Goal: Task Accomplishment & Management: Use online tool/utility

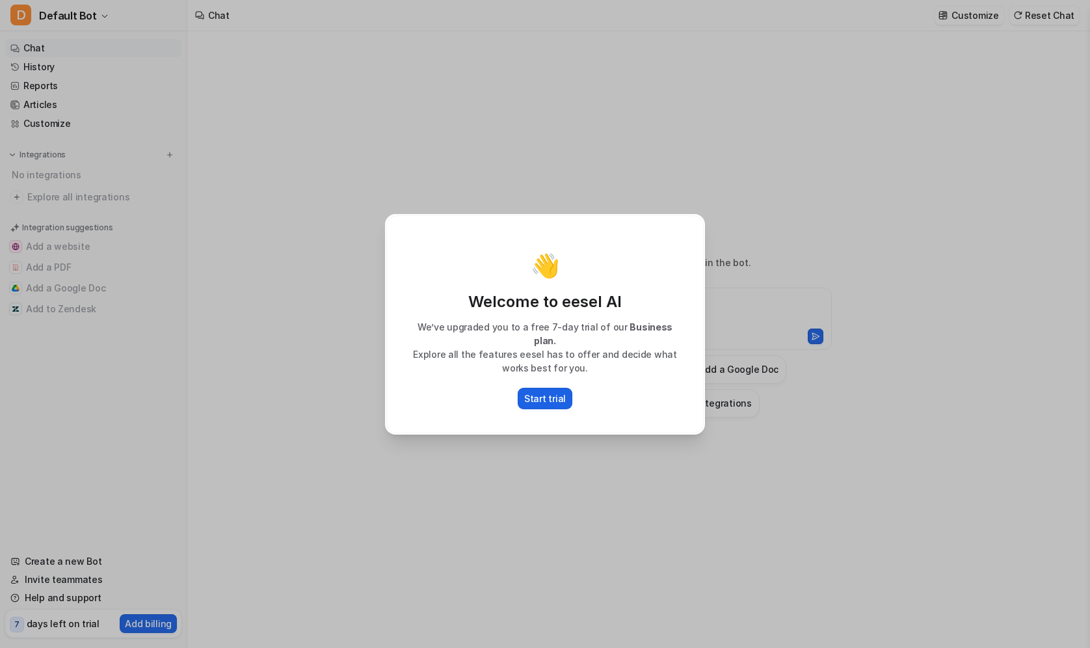
click at [544, 394] on p "Start trial" at bounding box center [545, 398] width 42 height 14
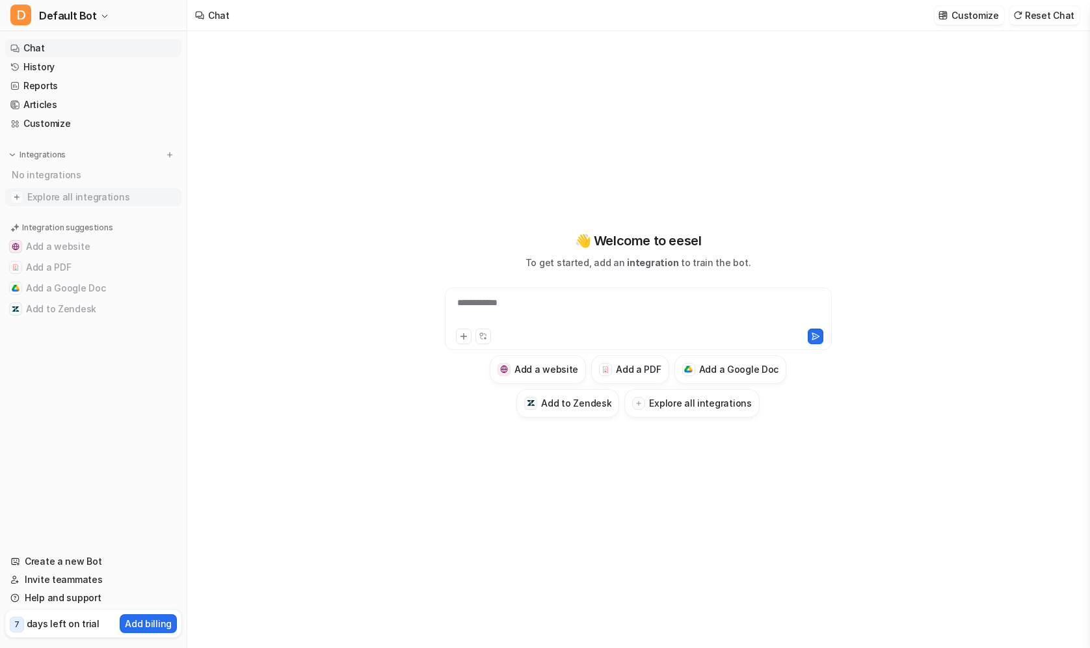
click at [90, 192] on span "Explore all integrations" at bounding box center [101, 197] width 149 height 21
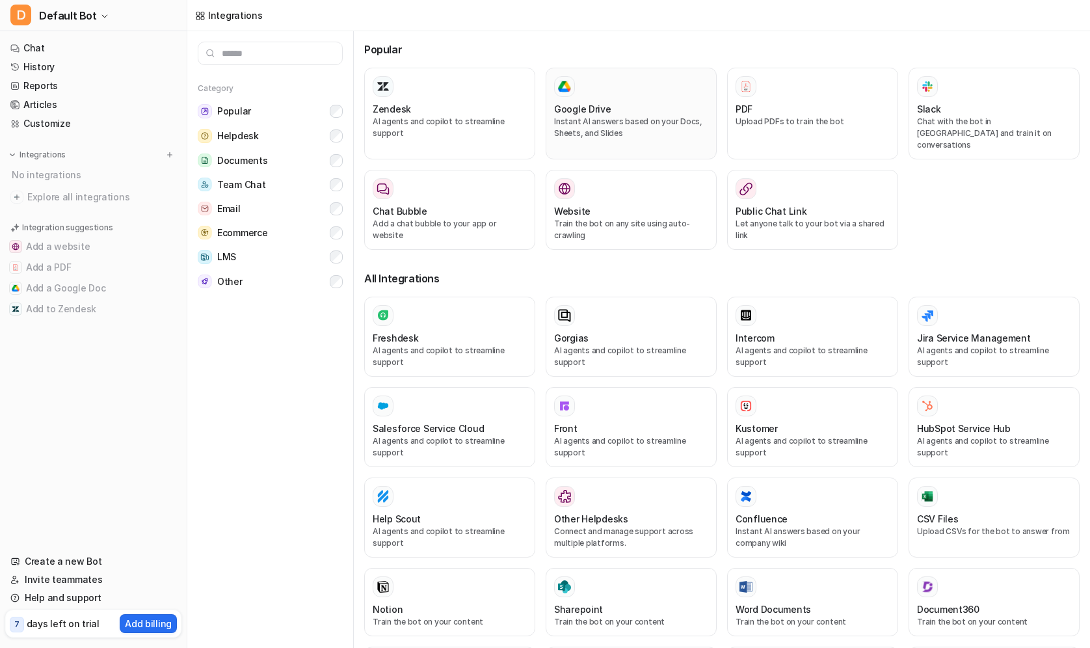
click at [610, 104] on div "Google Drive" at bounding box center [631, 109] width 154 height 14
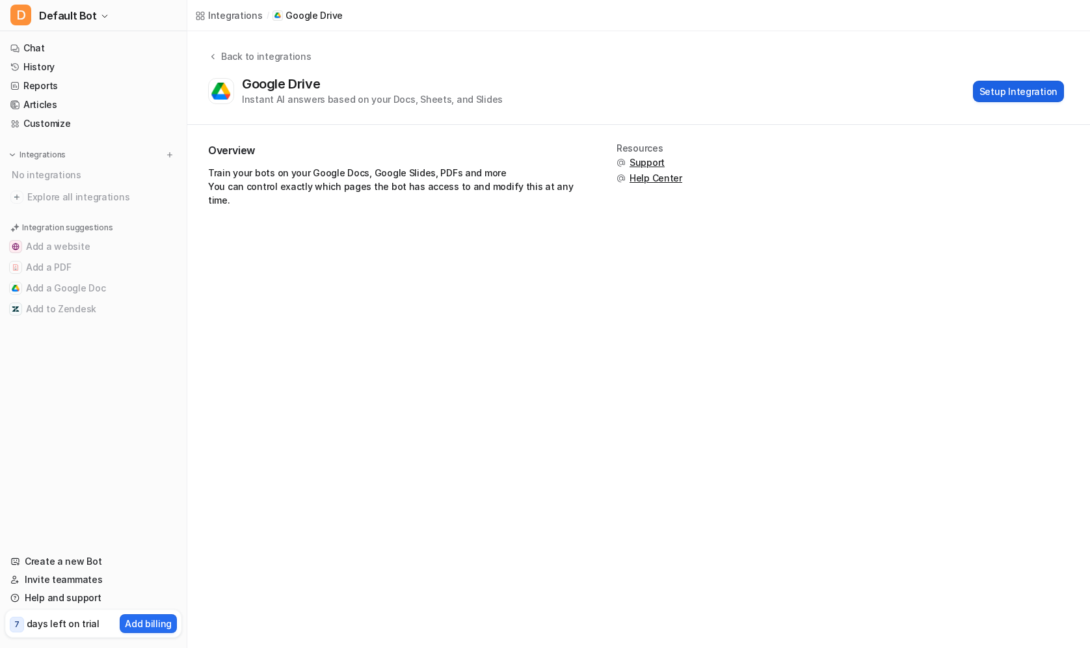
click at [1029, 91] on button "Setup Integration" at bounding box center [1018, 91] width 91 height 21
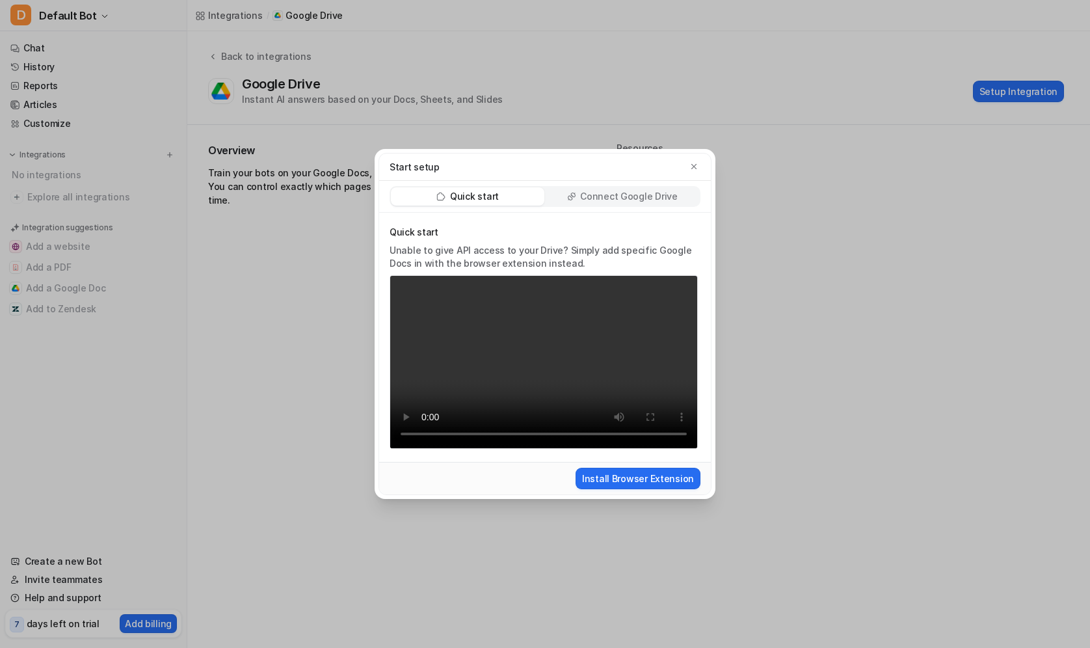
click at [597, 196] on p "Connect Google Drive" at bounding box center [628, 196] width 97 height 13
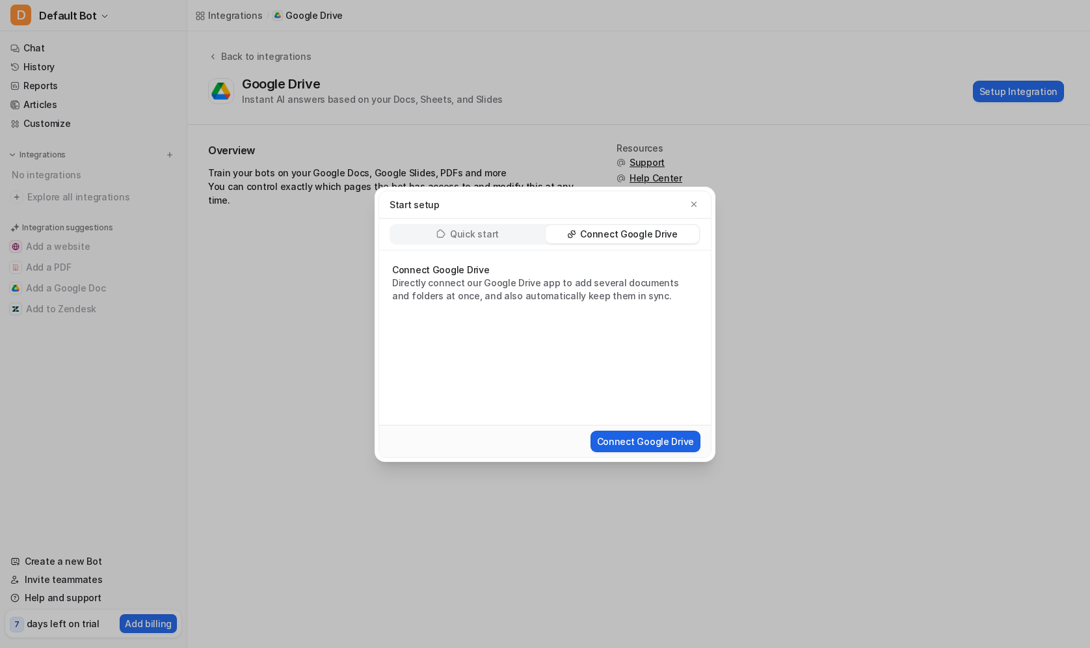
click at [625, 443] on button "Connect Google Drive" at bounding box center [645, 440] width 110 height 21
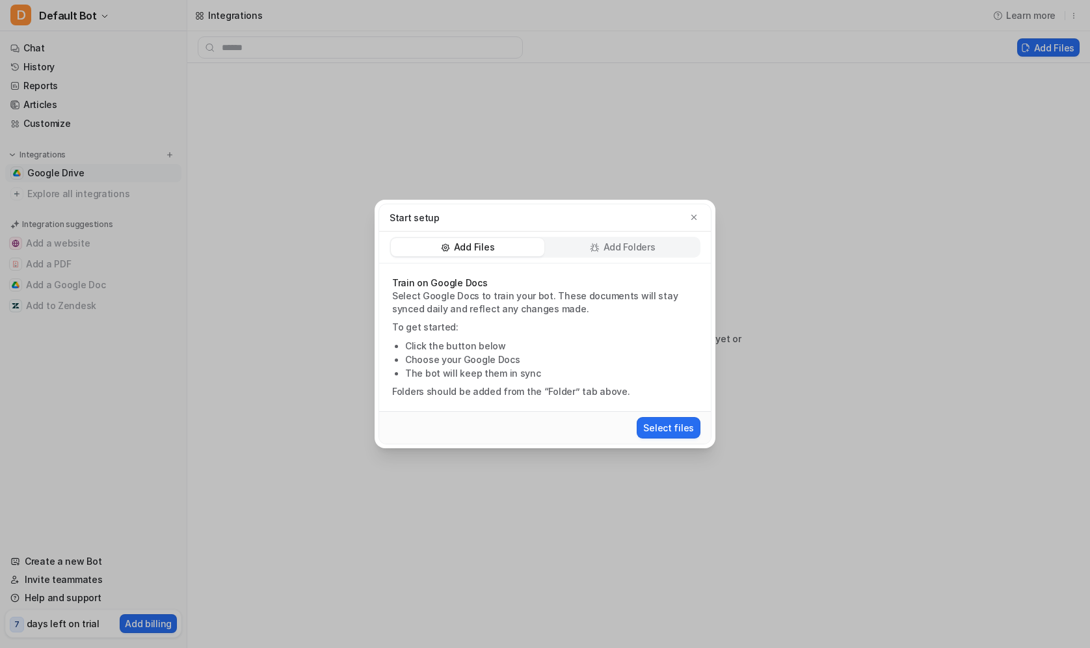
click at [624, 250] on p "Add Folders" at bounding box center [629, 247] width 52 height 13
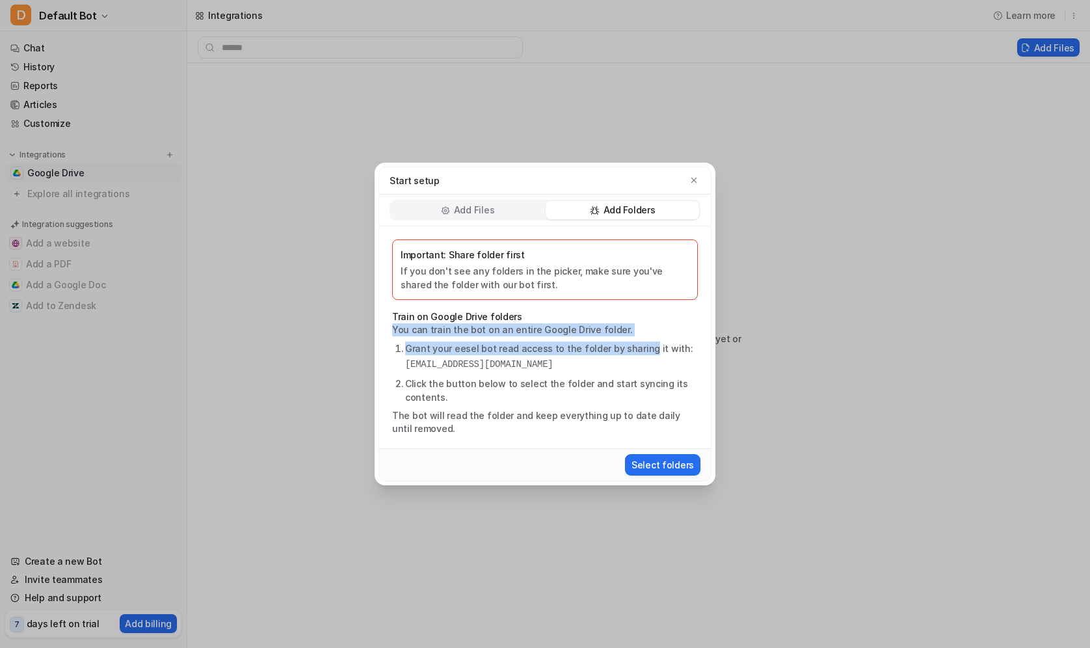
drag, startPoint x: 395, startPoint y: 332, endPoint x: 639, endPoint y: 347, distance: 244.9
click at [639, 347] on div "Important: Share folder first If you don't see any folders in the picker, make …" at bounding box center [545, 337] width 332 height 222
click at [591, 348] on li "Grant your eesel bot read access to the folder by sharing it with: [EMAIL_ADDRE…" at bounding box center [551, 356] width 293 height 30
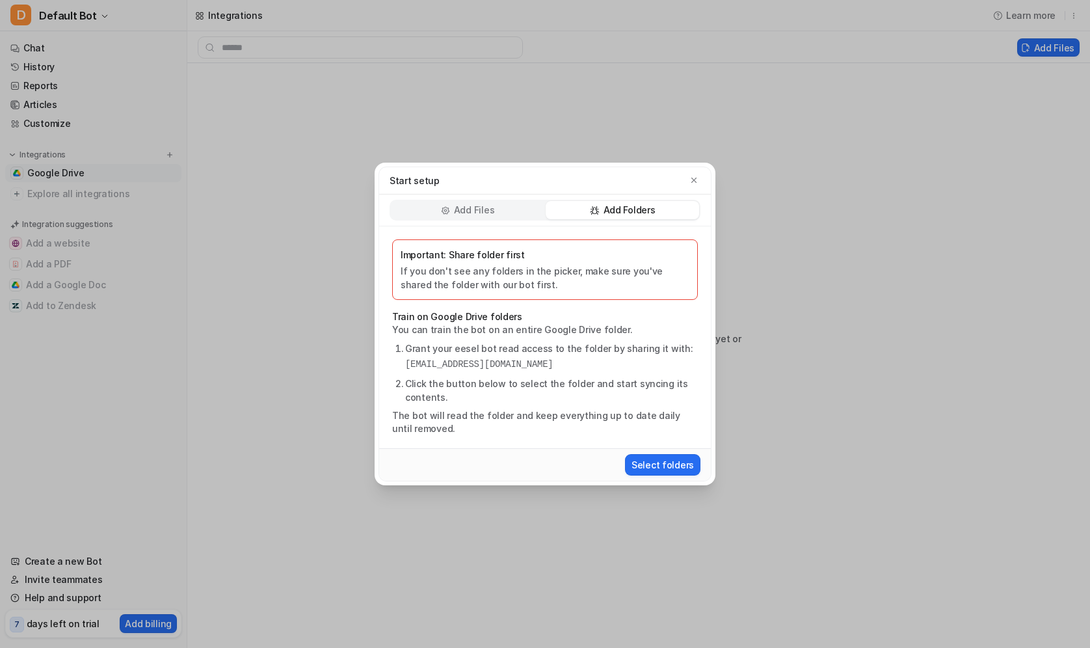
drag, startPoint x: 406, startPoint y: 365, endPoint x: 661, endPoint y: 358, distance: 254.3
click at [661, 358] on pre "[EMAIL_ADDRESS][DOMAIN_NAME]" at bounding box center [551, 365] width 293 height 14
copy pre "[EMAIL_ADDRESS][DOMAIN_NAME]"
click at [667, 466] on button "Select folders" at bounding box center [662, 464] width 75 height 21
click at [662, 466] on button "Select folders" at bounding box center [662, 464] width 75 height 21
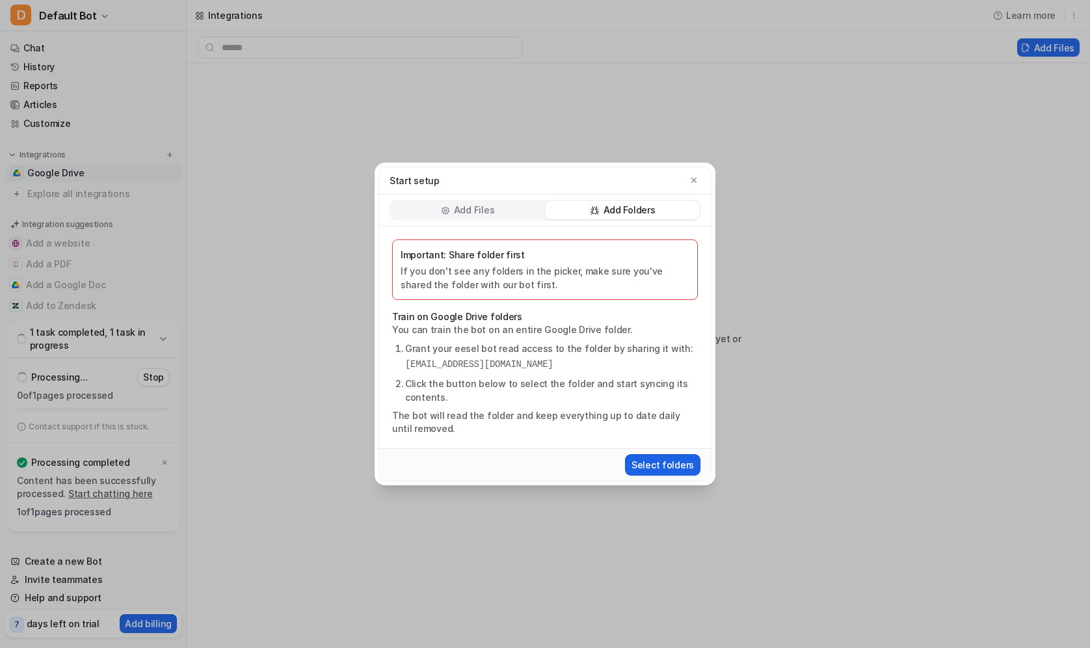
click at [644, 463] on button "Select folders" at bounding box center [662, 464] width 75 height 21
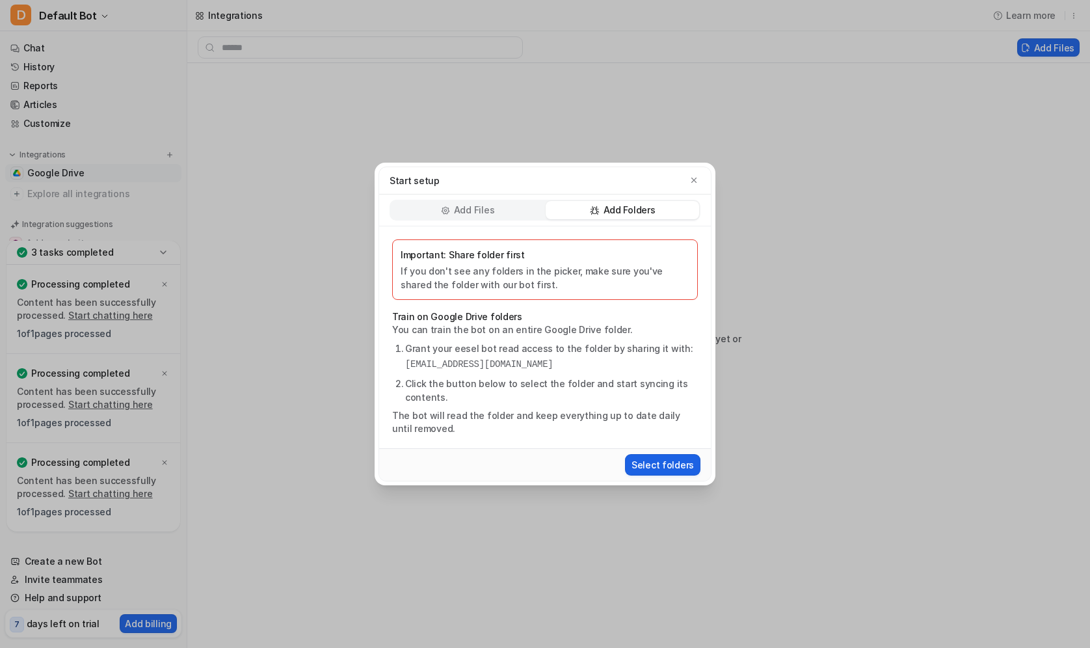
click at [663, 462] on button "Select folders" at bounding box center [662, 464] width 75 height 21
drag, startPoint x: 393, startPoint y: 421, endPoint x: 477, endPoint y: 435, distance: 84.4
click at [477, 435] on div "Important: Share folder first If you don't see any folders in the picker, make …" at bounding box center [545, 337] width 332 height 222
drag, startPoint x: 477, startPoint y: 428, endPoint x: 391, endPoint y: 418, distance: 85.8
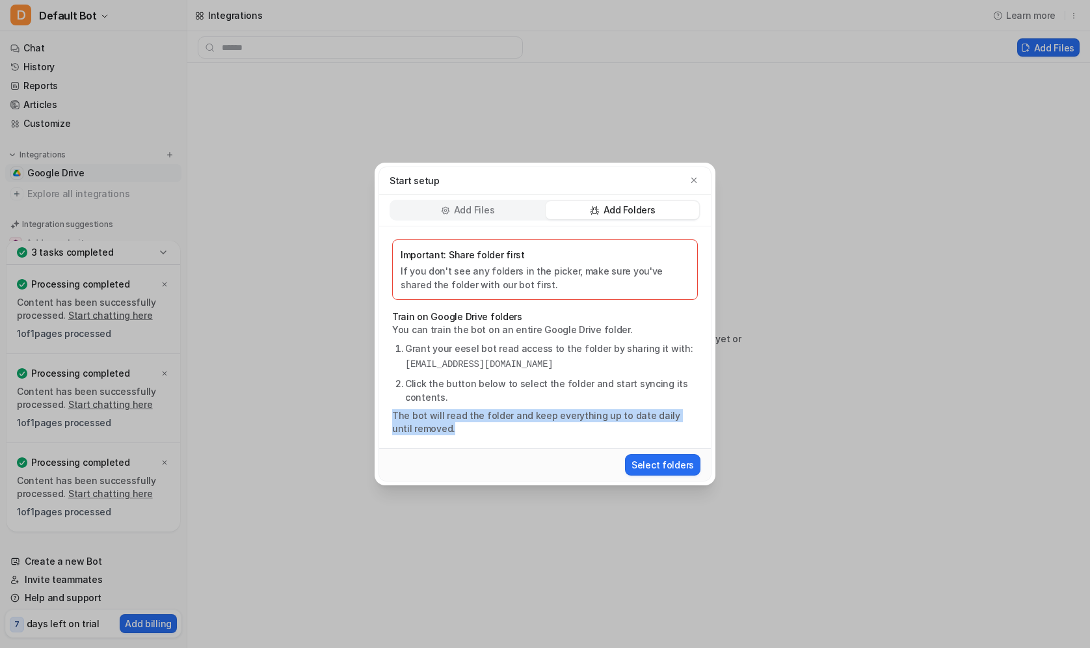
click at [392, 418] on p "The bot will read the folder and keep everything up to date daily until removed." at bounding box center [545, 422] width 306 height 26
click at [692, 183] on icon "button" at bounding box center [693, 180] width 9 height 9
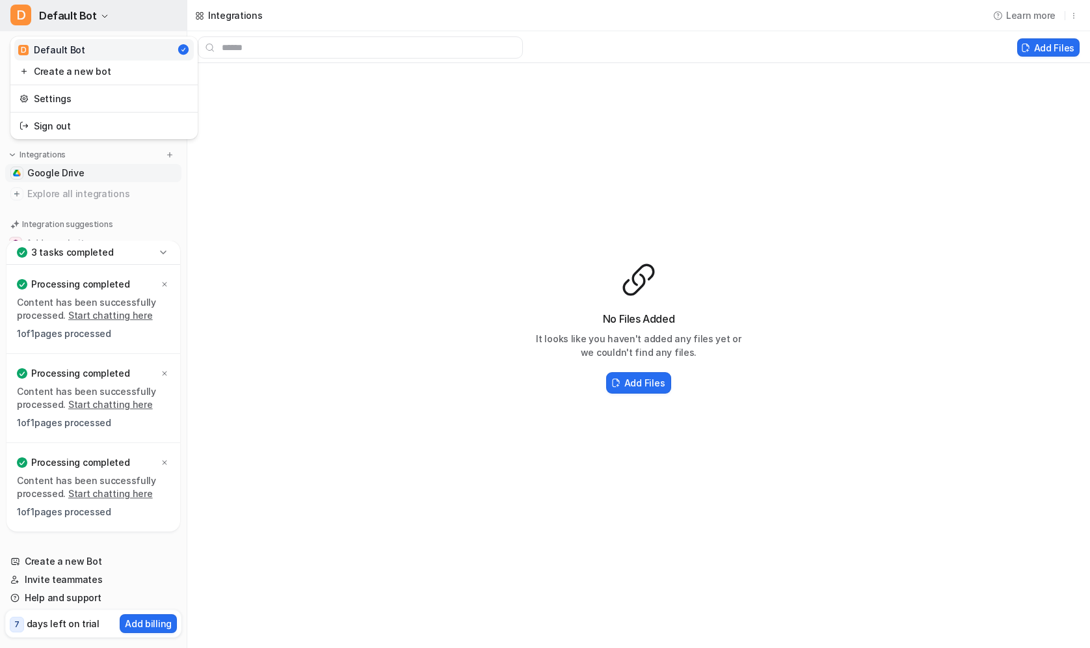
click at [74, 14] on span "Default Bot" at bounding box center [68, 16] width 58 height 18
click at [68, 99] on link "Settings" at bounding box center [103, 98] width 179 height 21
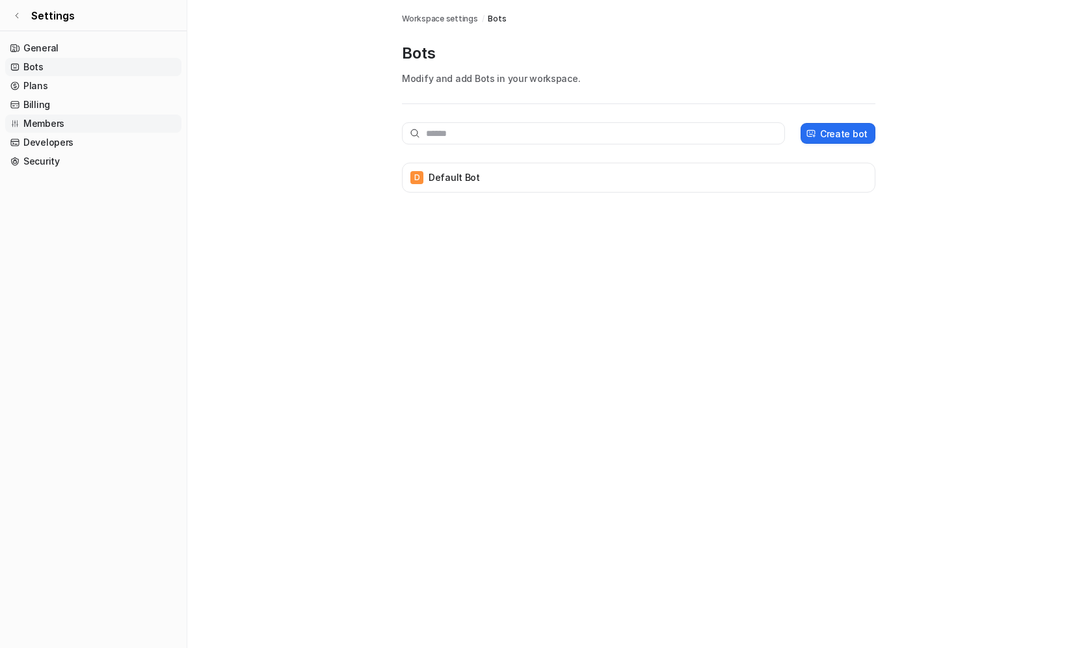
click at [63, 125] on link "Members" at bounding box center [93, 123] width 176 height 18
click at [62, 141] on link "Developers" at bounding box center [93, 142] width 176 height 18
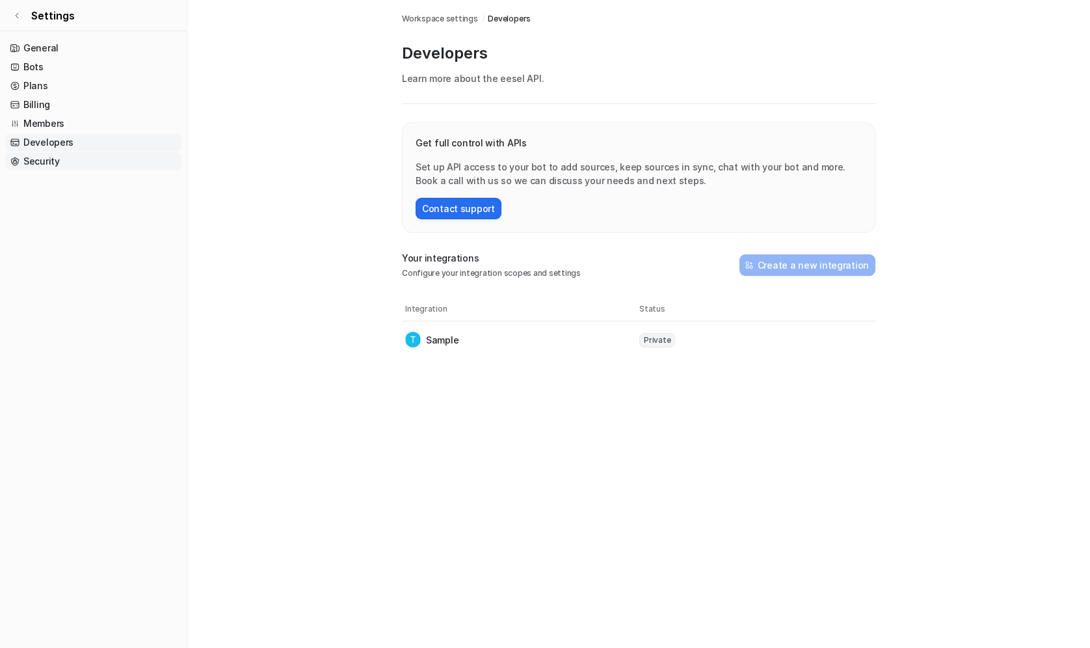
click at [60, 168] on link "Security" at bounding box center [93, 161] width 176 height 18
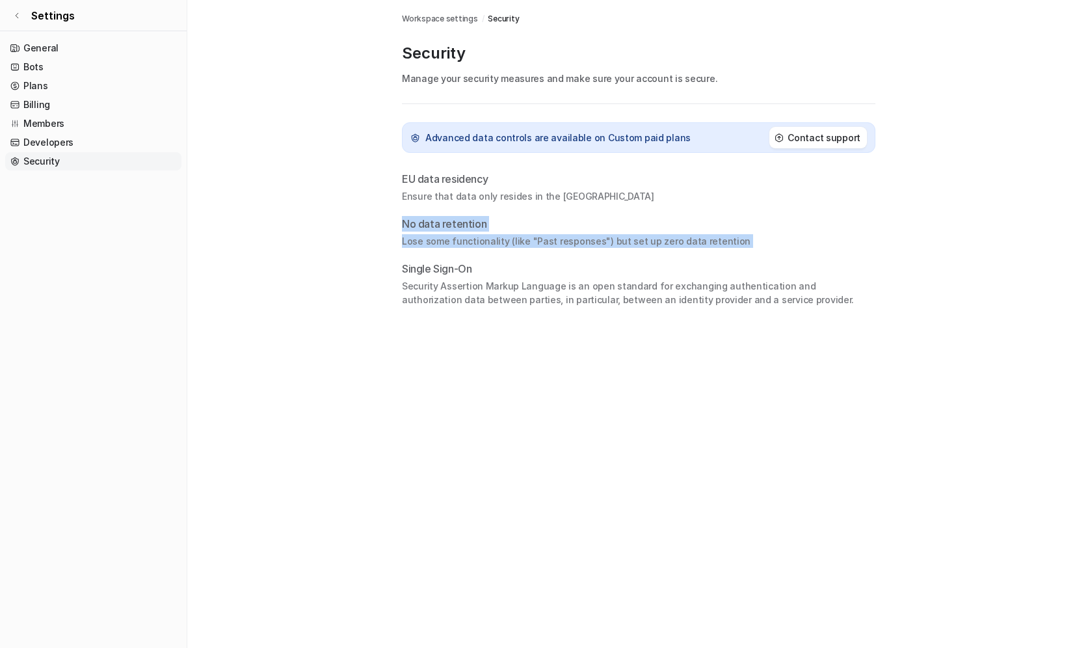
drag, startPoint x: 401, startPoint y: 227, endPoint x: 774, endPoint y: 257, distance: 374.4
click at [775, 257] on div "Workspace settings / Security Security Manage your security measures and make s…" at bounding box center [638, 153] width 494 height 306
click at [407, 200] on p "Ensure that data only resides in the [GEOGRAPHIC_DATA]" at bounding box center [638, 196] width 473 height 14
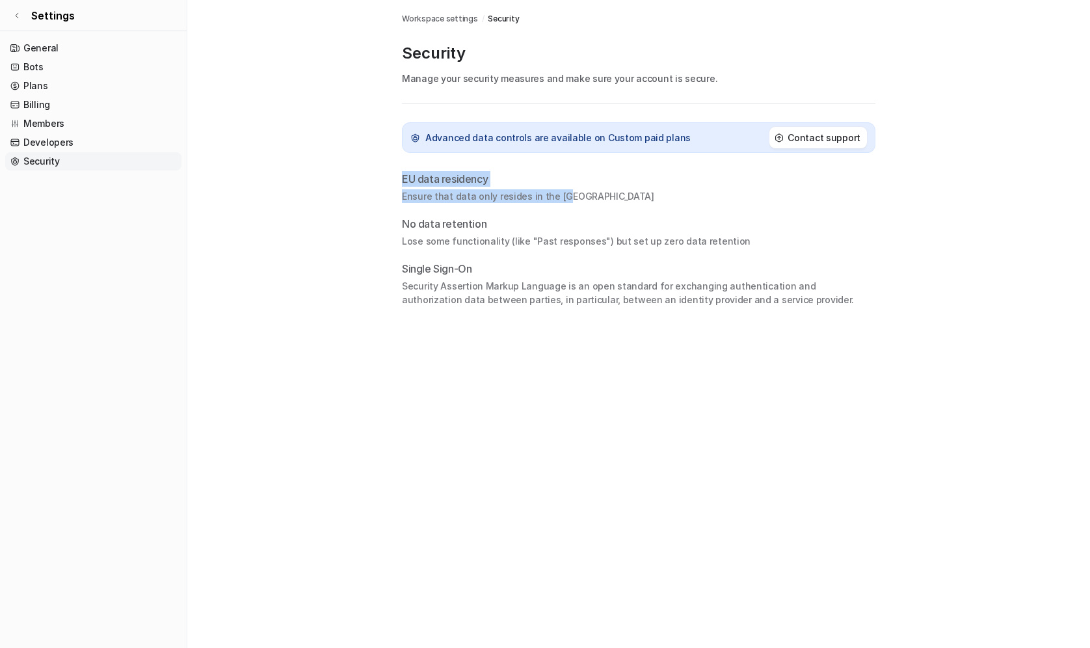
drag, startPoint x: 403, startPoint y: 178, endPoint x: 579, endPoint y: 198, distance: 177.3
click at [579, 198] on div "EU data residency Ensure that data only resides in the [GEOGRAPHIC_DATA]" at bounding box center [638, 187] width 473 height 32
click at [404, 224] on p "No data retention" at bounding box center [638, 224] width 473 height 16
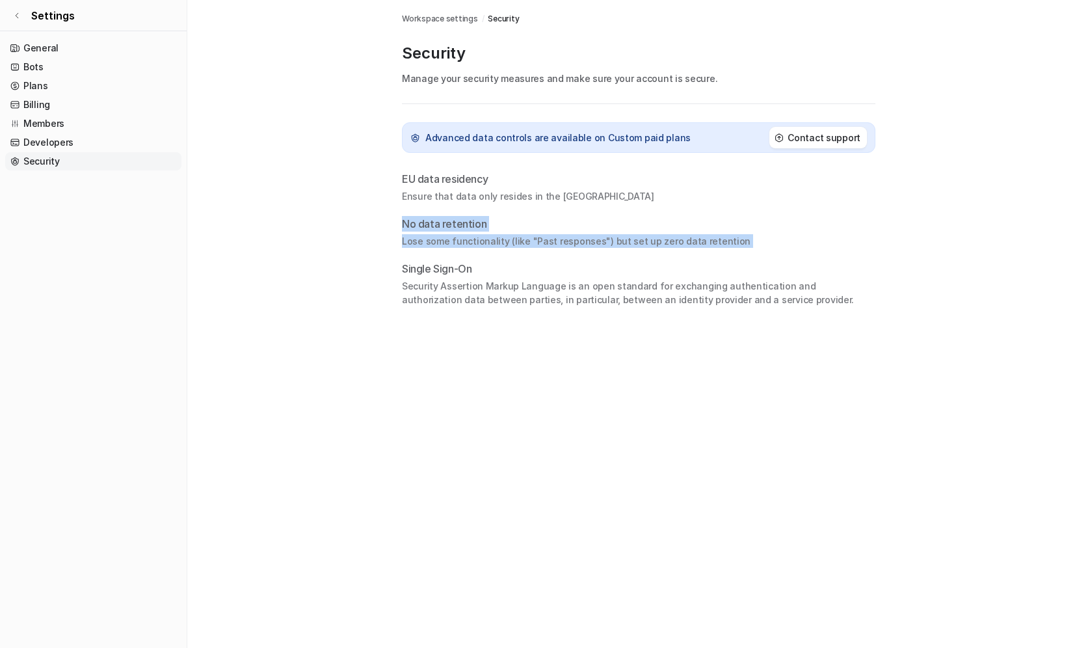
drag, startPoint x: 404, startPoint y: 224, endPoint x: 772, endPoint y: 256, distance: 369.4
click at [772, 256] on div "EU data residency Ensure that data only resides in the [GEOGRAPHIC_DATA] No dat…" at bounding box center [638, 238] width 473 height 135
click at [42, 84] on link "Plans" at bounding box center [93, 86] width 176 height 18
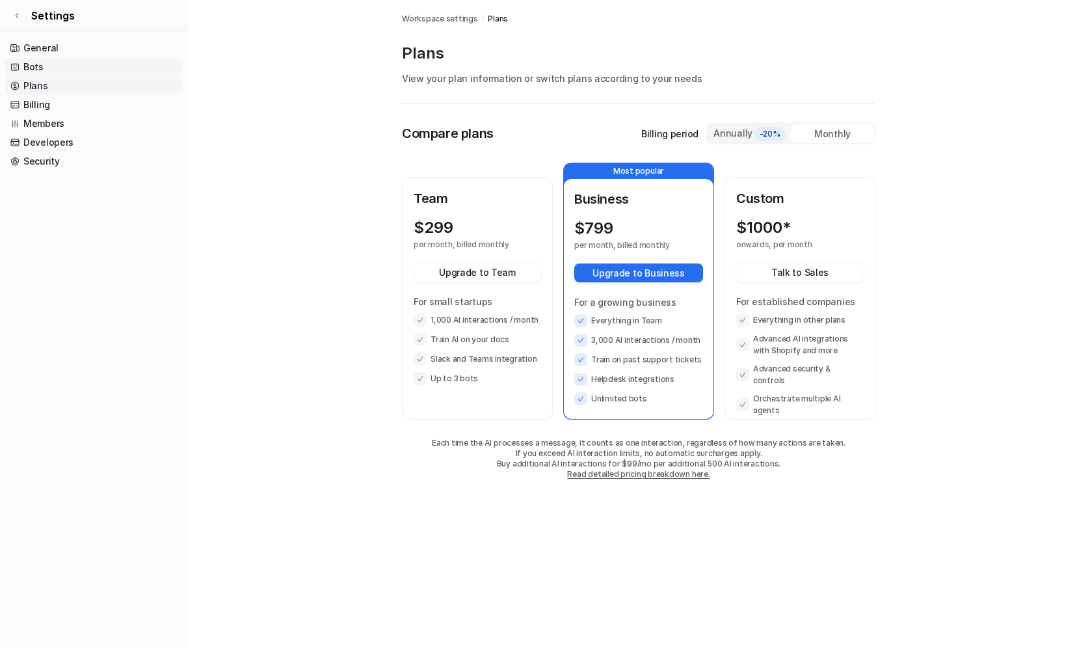
click at [46, 75] on link "Bots" at bounding box center [93, 67] width 176 height 18
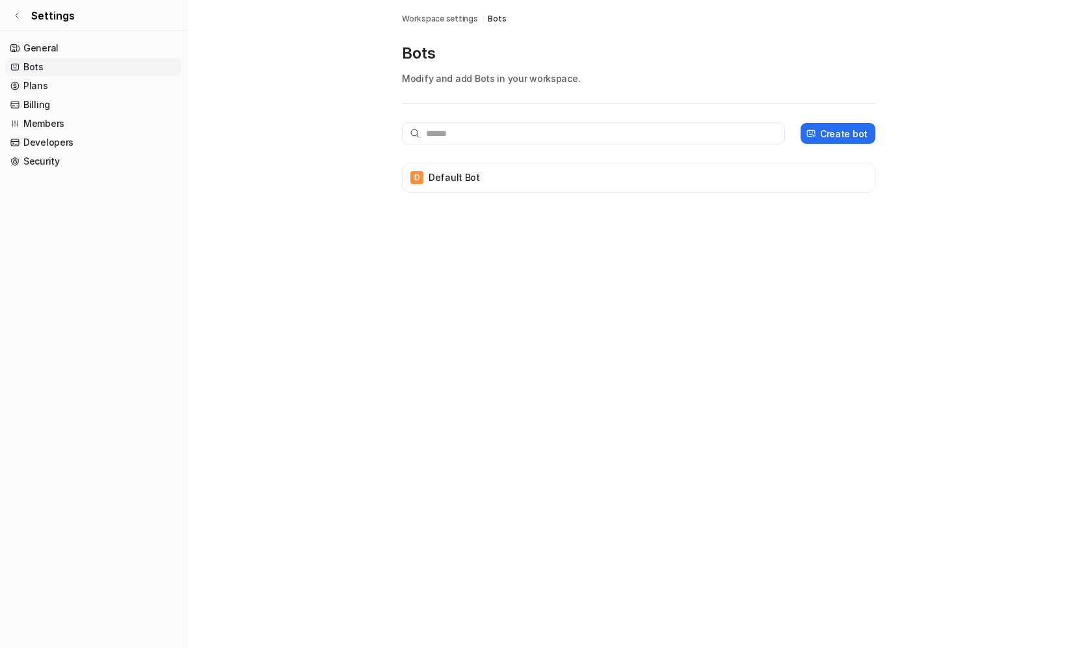
click at [40, 62] on link "Bots" at bounding box center [93, 67] width 176 height 18
click at [40, 51] on link "General" at bounding box center [93, 48] width 176 height 18
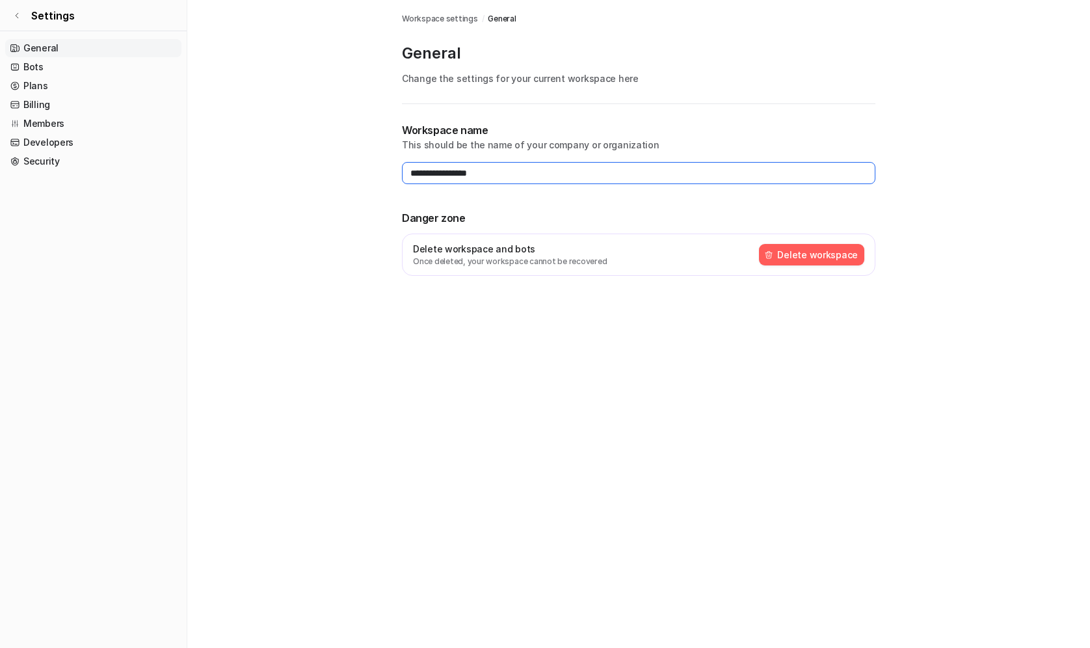
click at [480, 167] on input "**********" at bounding box center [638, 173] width 473 height 22
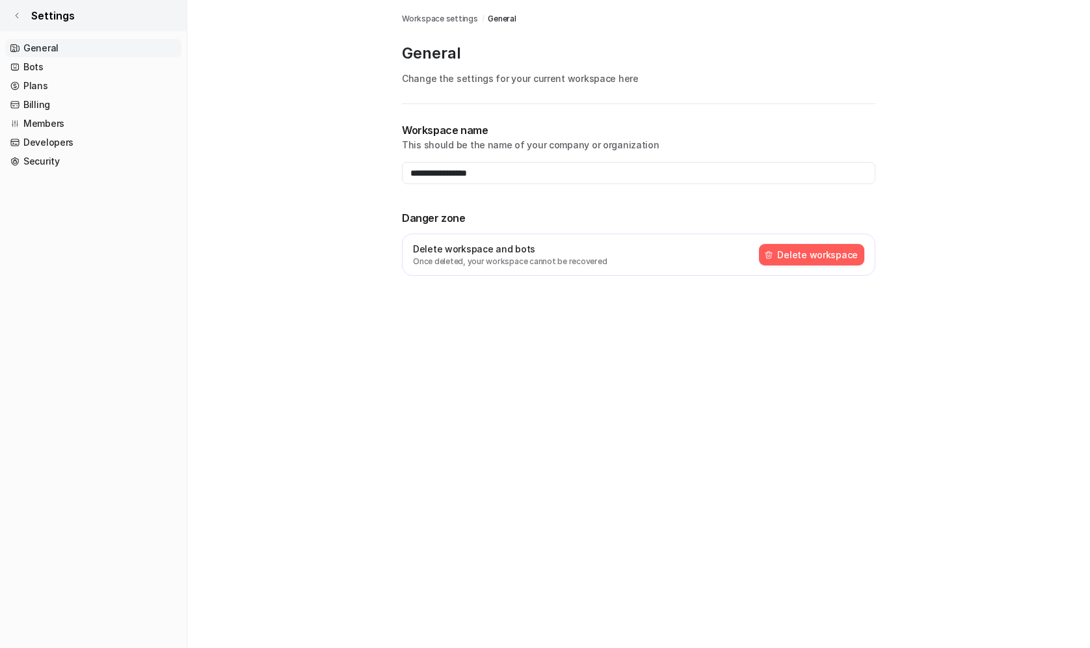
click at [10, 10] on link "Settings" at bounding box center [93, 15] width 187 height 31
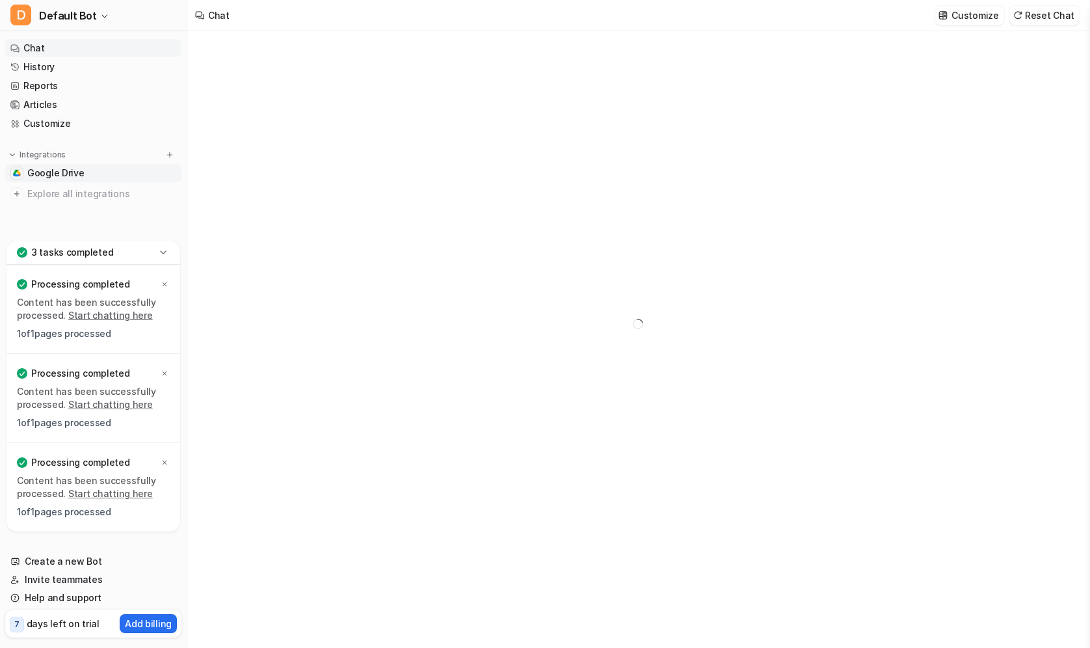
type textarea "**********"
click at [82, 166] on link "Google Drive" at bounding box center [93, 173] width 176 height 18
click at [315, 109] on link "[URL][DOMAIN_NAME]" at bounding box center [266, 108] width 97 height 11
click at [73, 170] on span "Google Drive" at bounding box center [55, 172] width 57 height 13
click at [172, 156] on img at bounding box center [169, 154] width 9 height 9
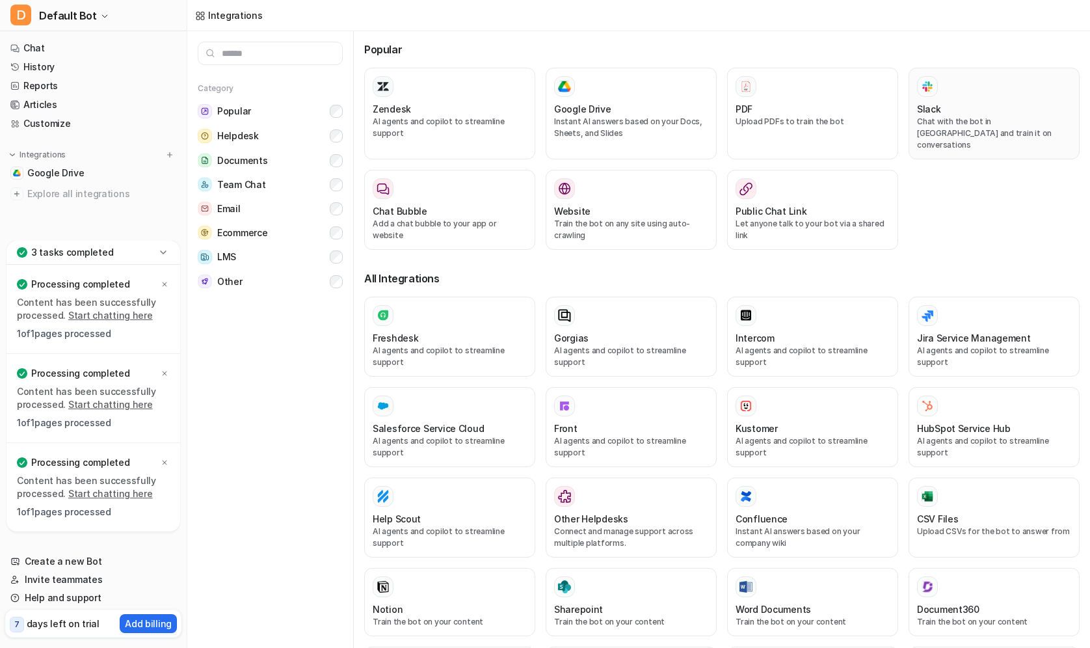
click at [992, 95] on div at bounding box center [994, 86] width 154 height 21
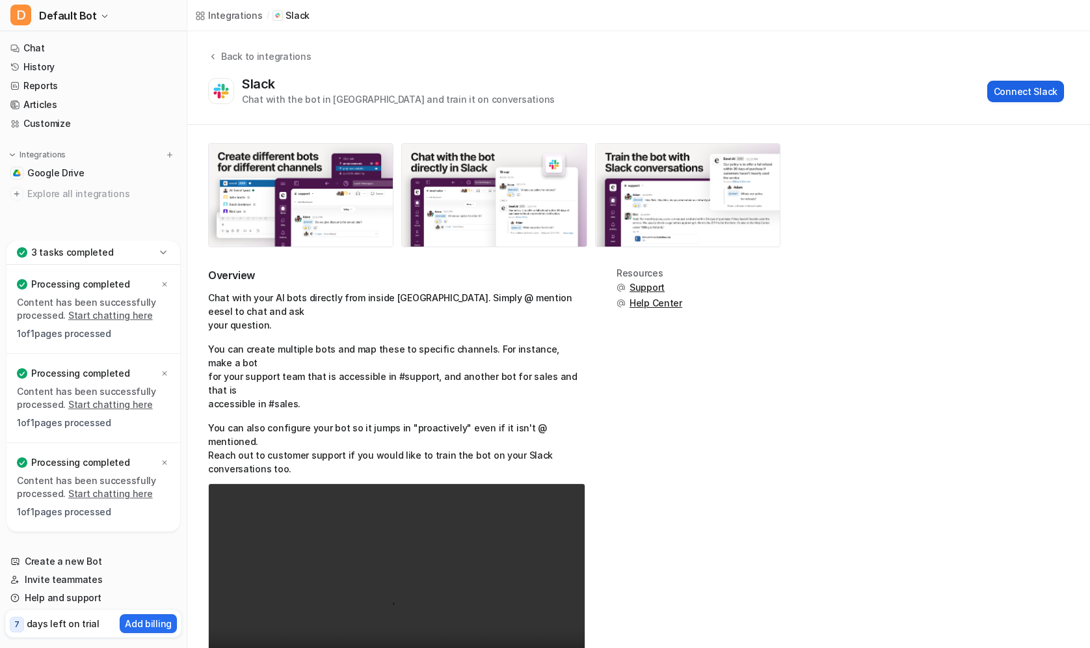
click at [1047, 91] on button "Connect Slack" at bounding box center [1025, 91] width 77 height 21
click at [166, 157] on img at bounding box center [169, 154] width 9 height 9
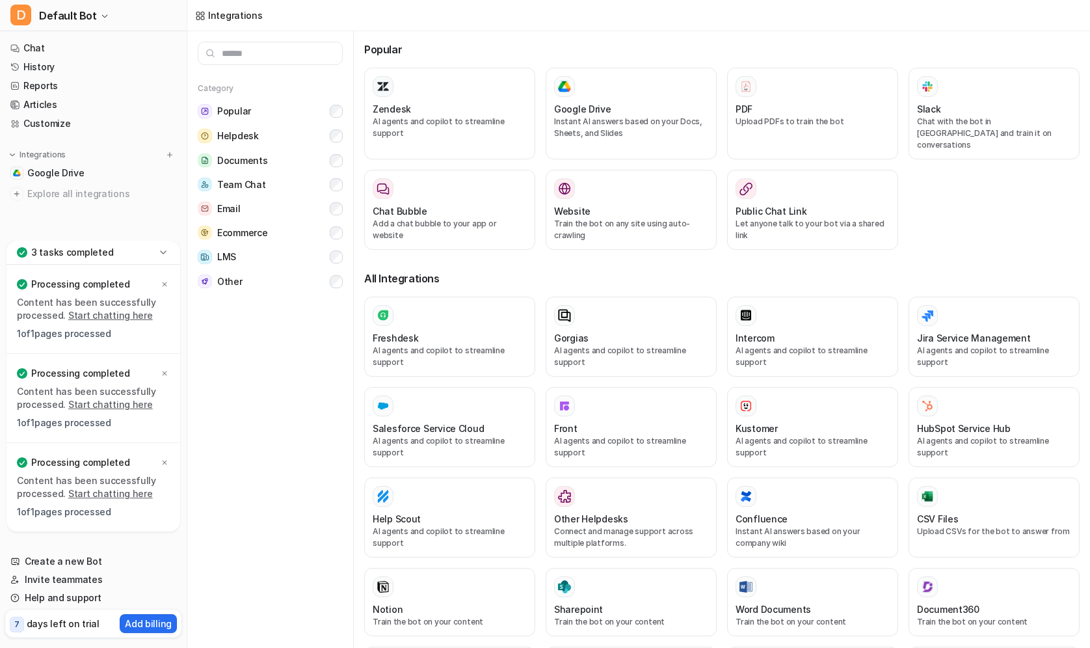
click at [257, 53] on input "text" at bounding box center [270, 53] width 145 height 23
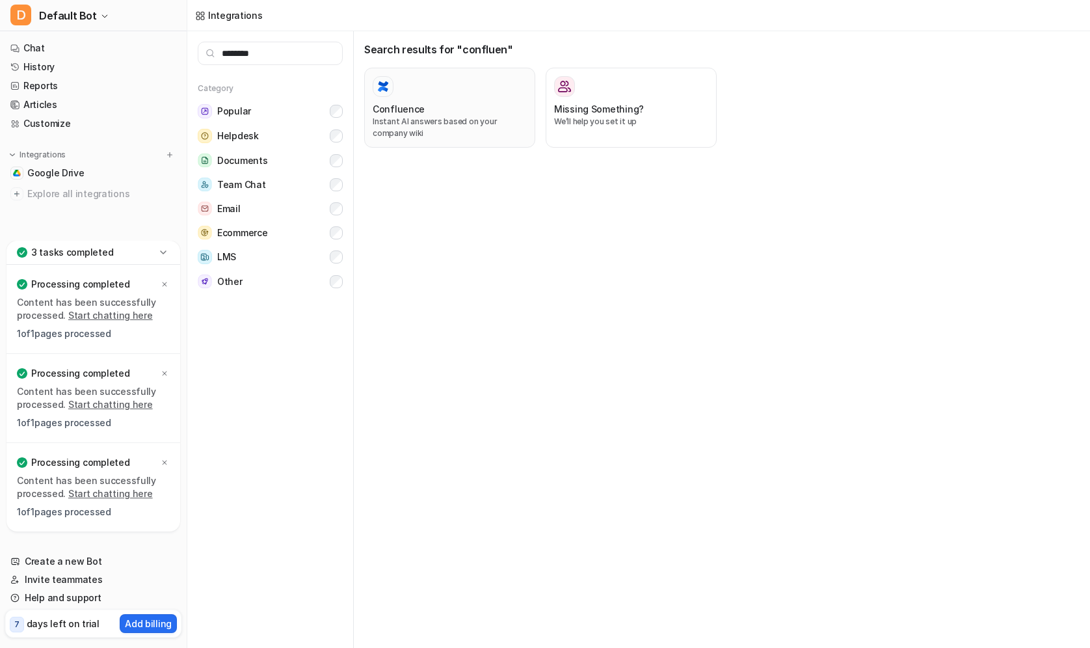
type input "********"
click at [408, 103] on h3 "Confluence" at bounding box center [399, 109] width 52 height 14
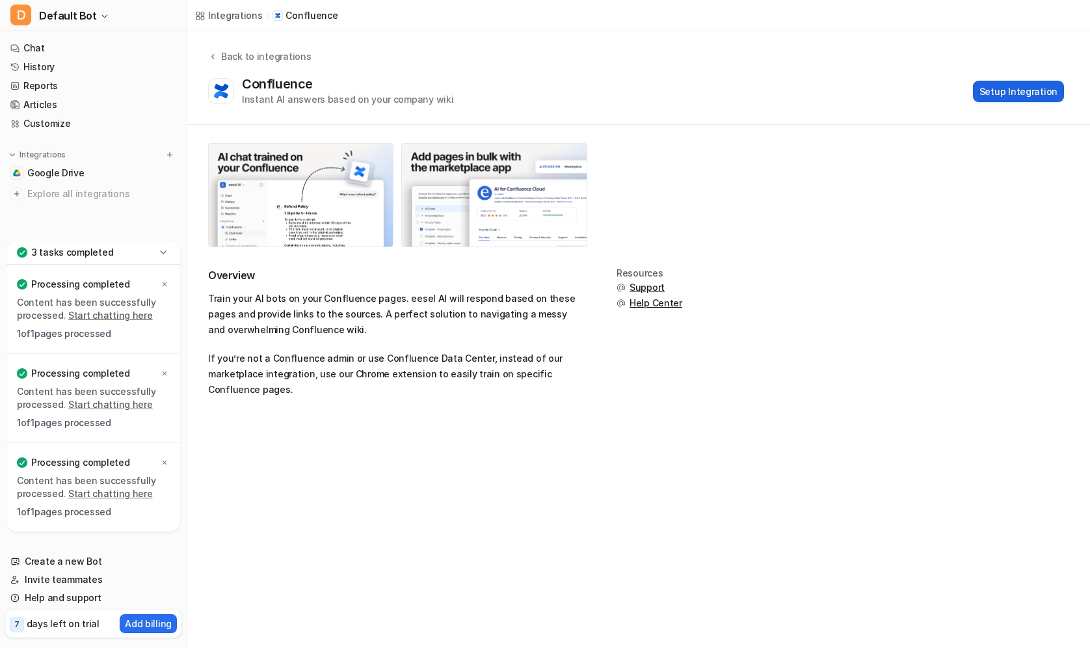
click at [1027, 91] on button "Setup Integration" at bounding box center [1018, 91] width 91 height 21
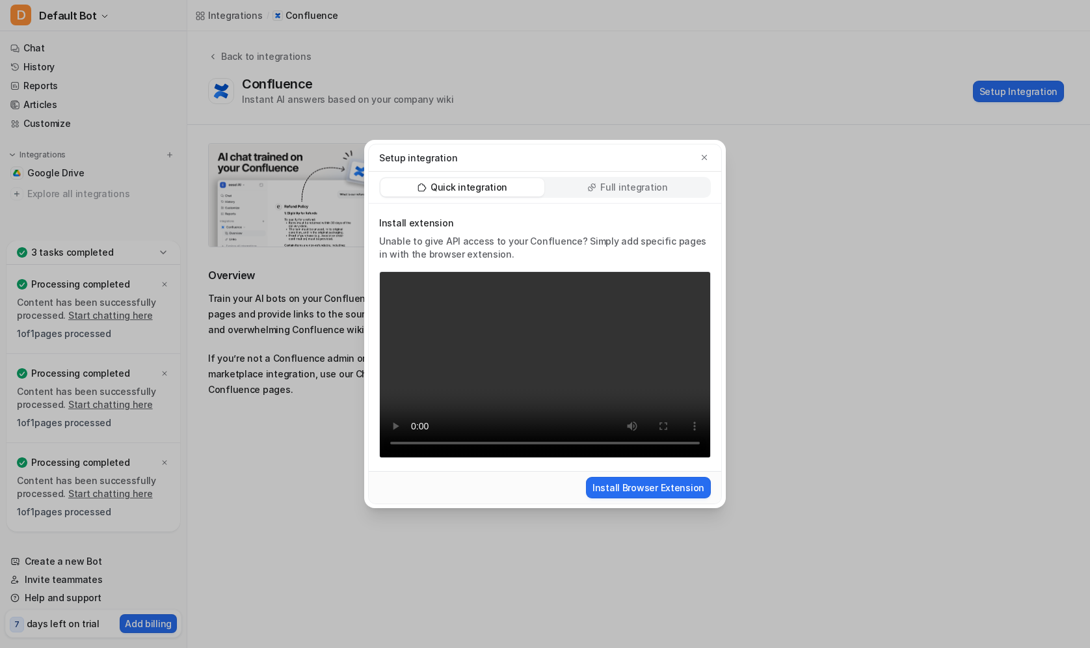
click at [623, 183] on p "Full integration" at bounding box center [634, 187] width 68 height 13
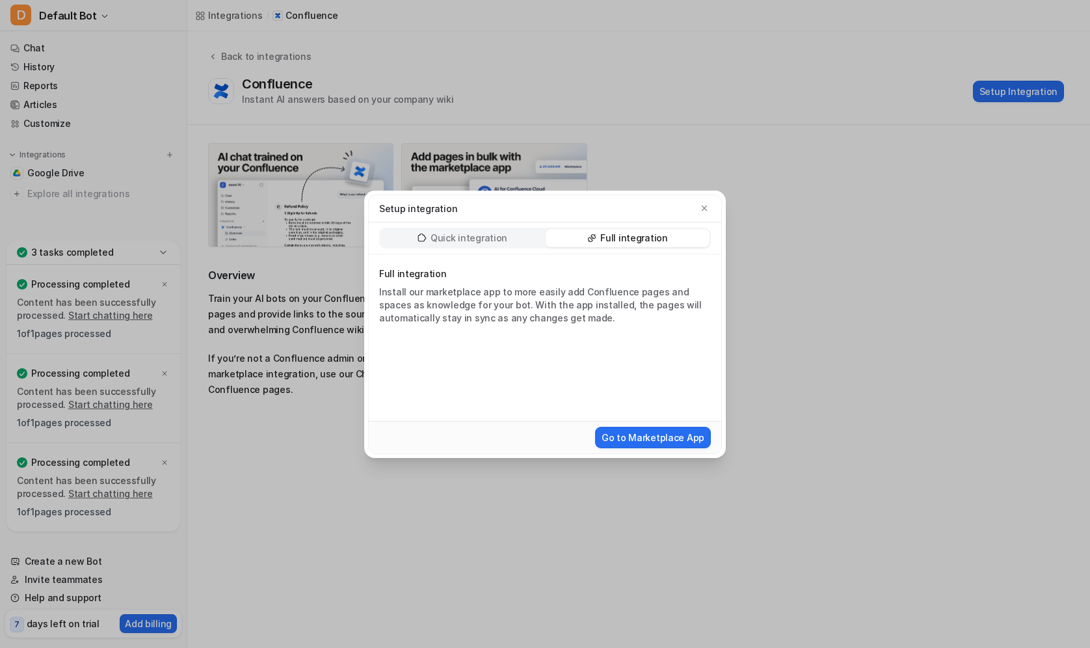
click at [492, 243] on p "Quick integration" at bounding box center [468, 237] width 77 height 13
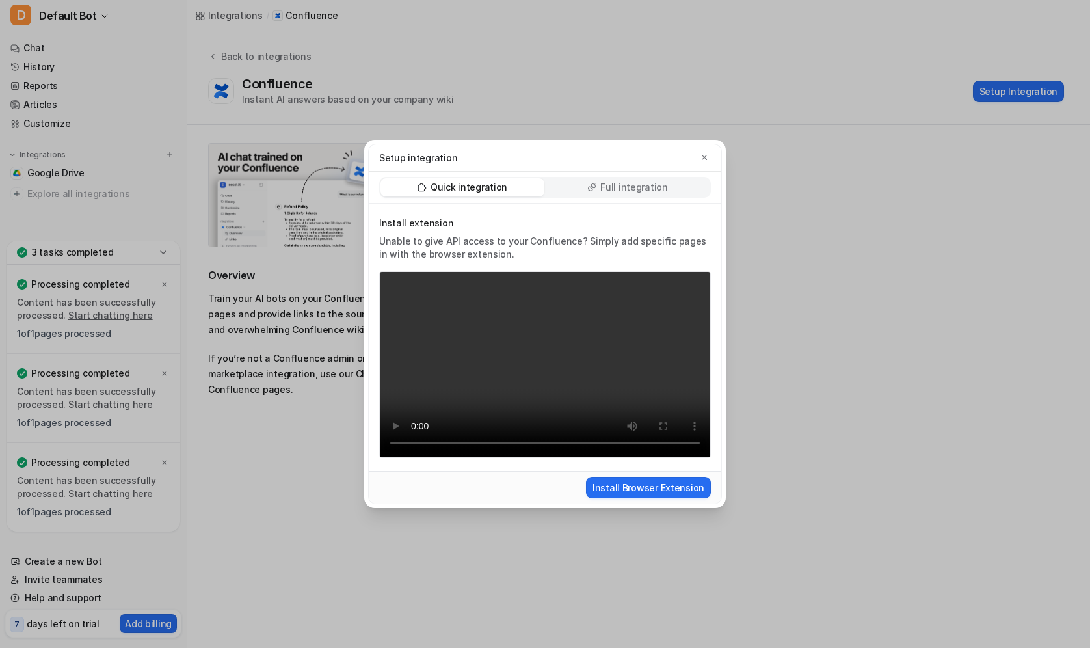
click at [625, 190] on p "Full integration" at bounding box center [634, 187] width 68 height 13
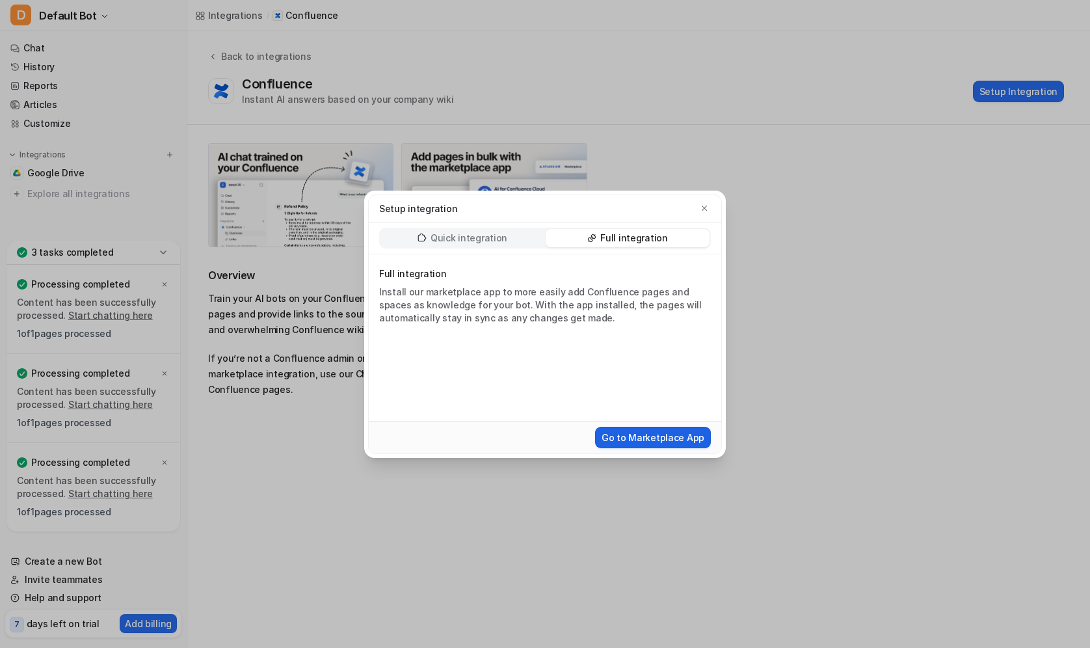
click at [649, 432] on button "Go to Marketplace App" at bounding box center [653, 437] width 116 height 21
click at [478, 235] on p "Quick integration" at bounding box center [468, 237] width 77 height 13
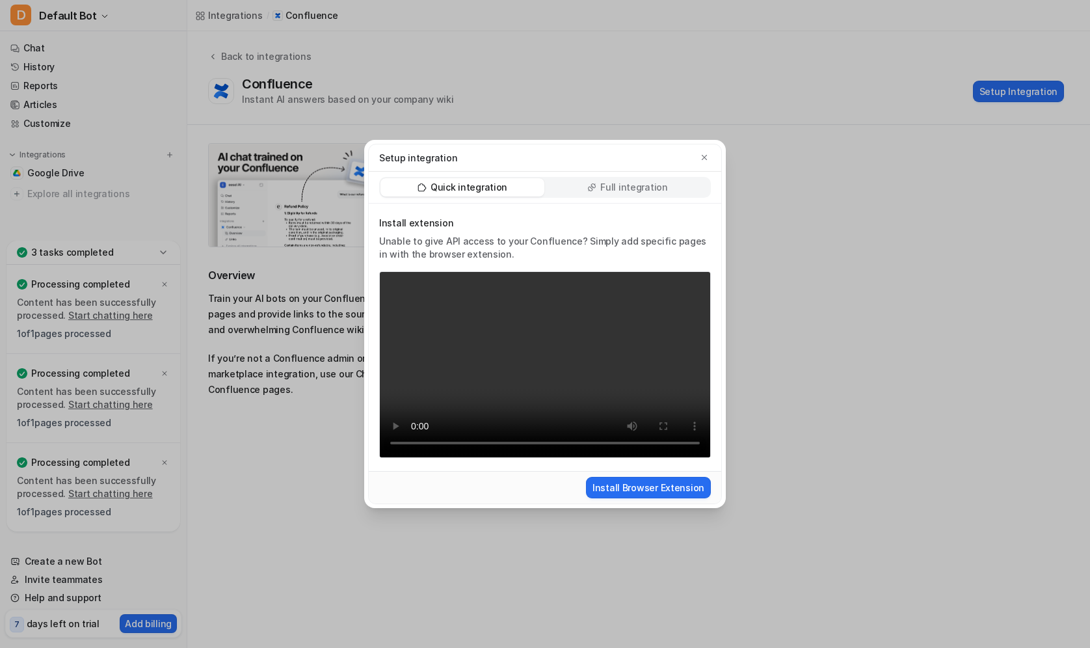
click at [655, 187] on p "Full integration" at bounding box center [634, 187] width 68 height 13
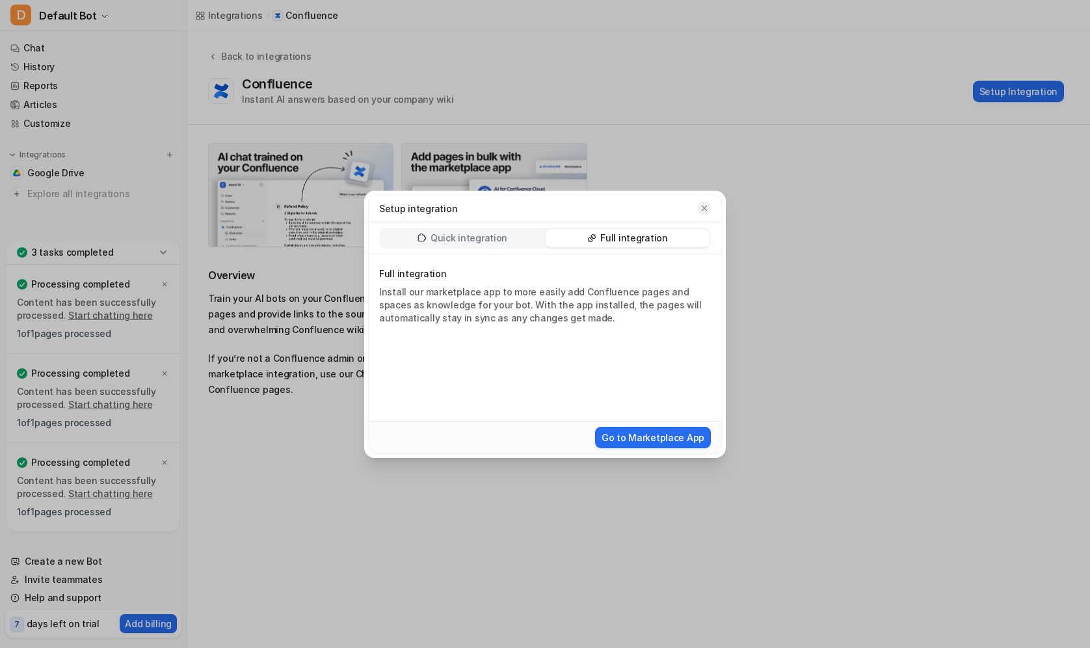
click at [703, 204] on icon "button" at bounding box center [704, 208] width 9 height 9
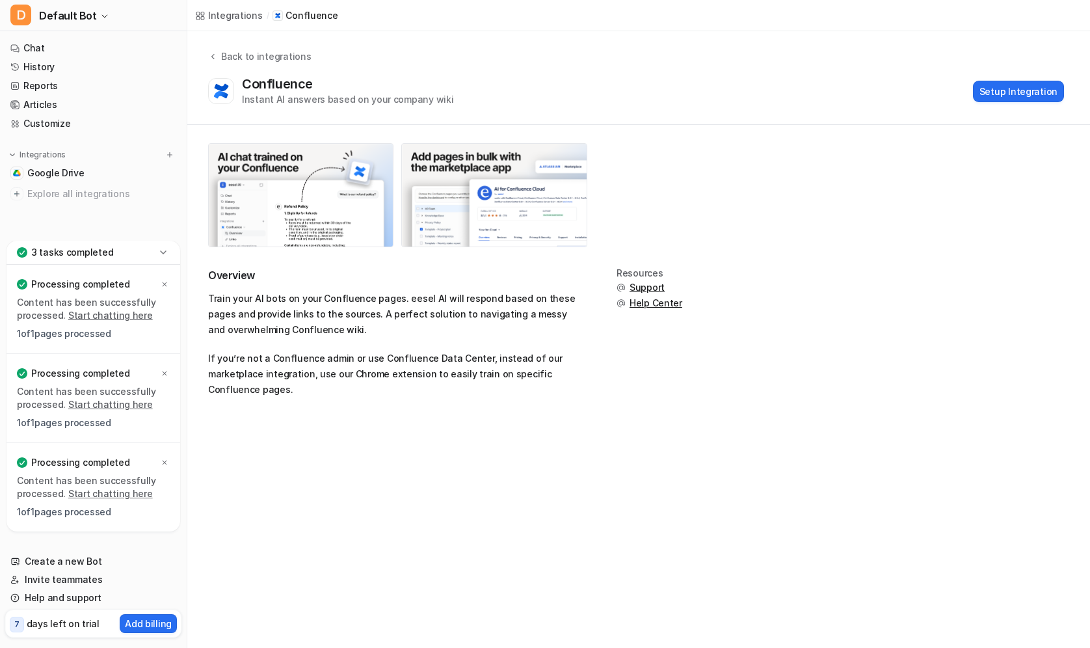
click at [700, 189] on div at bounding box center [494, 195] width 572 height 104
click at [60, 49] on link "Chat" at bounding box center [93, 48] width 176 height 18
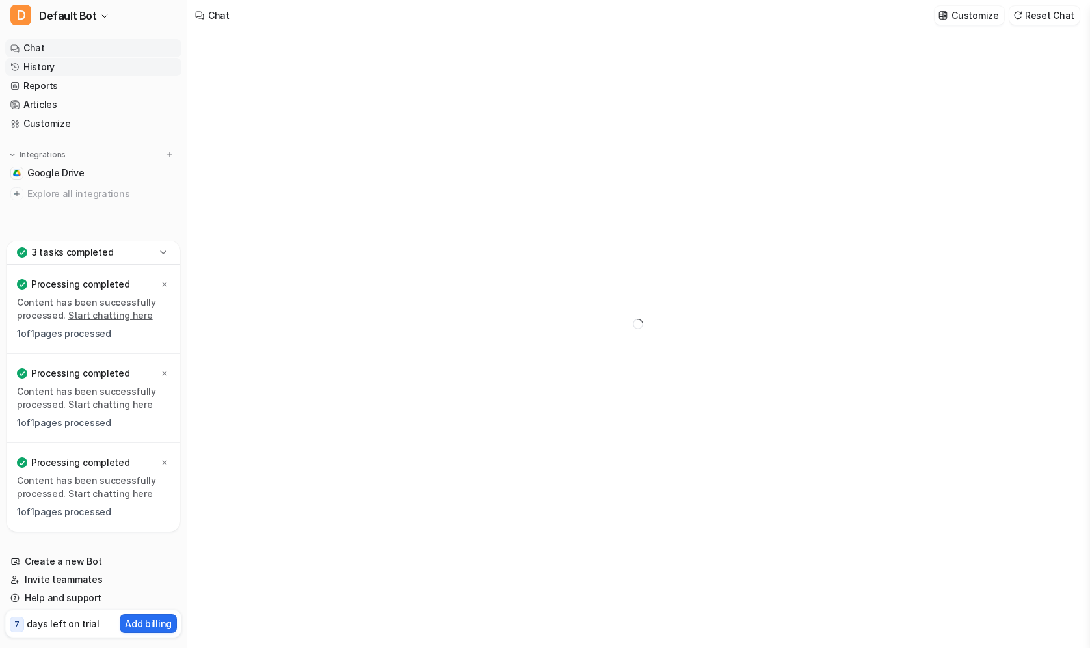
click at [58, 65] on link "History" at bounding box center [93, 67] width 176 height 18
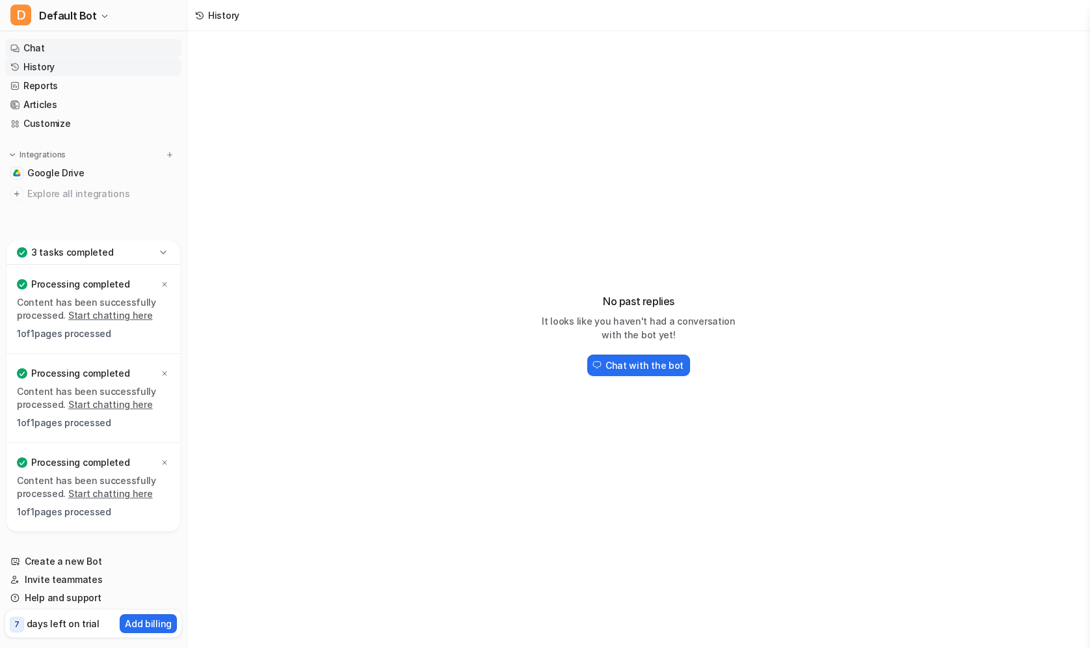
click at [47, 50] on link "Chat" at bounding box center [93, 48] width 176 height 18
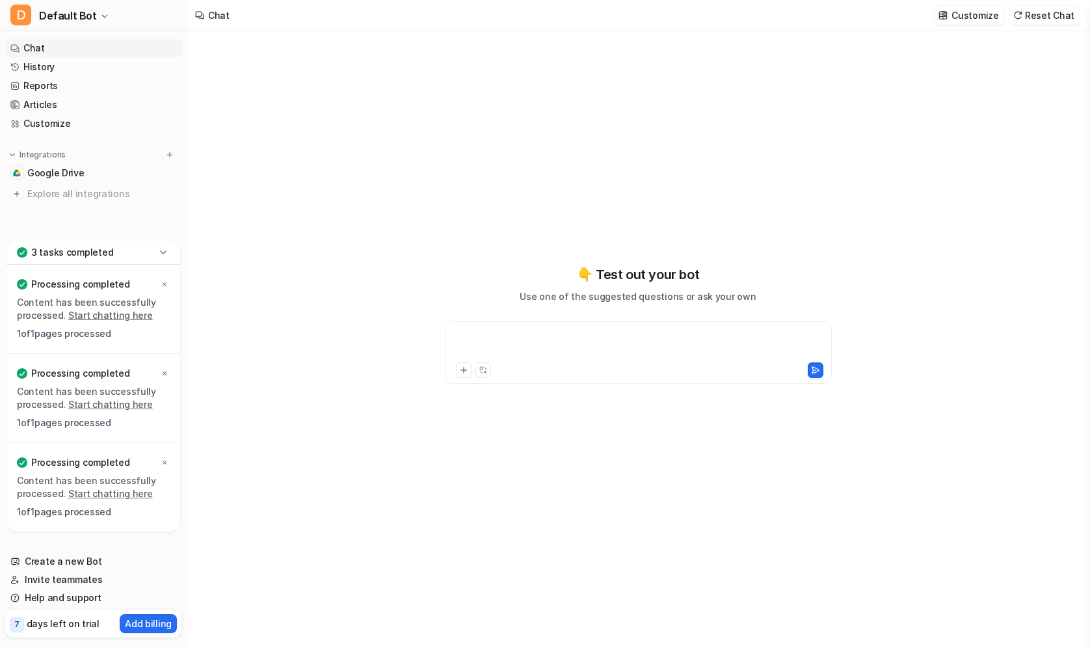
click at [465, 335] on div at bounding box center [638, 345] width 380 height 30
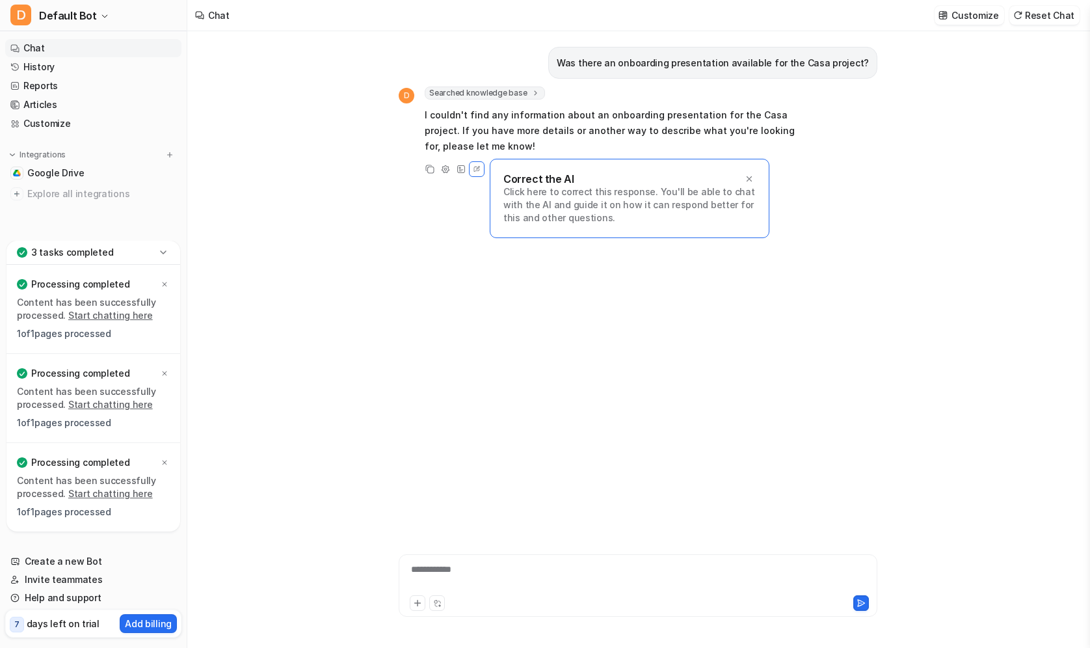
click at [499, 295] on div "Was there an onboarding presentation available for the Casa project? D Searched…" at bounding box center [638, 275] width 479 height 488
click at [552, 196] on p "Click here to correct this response. You'll be able to chat with the AI and gui…" at bounding box center [629, 204] width 252 height 39
click at [477, 170] on icon at bounding box center [477, 169] width 12 height 17
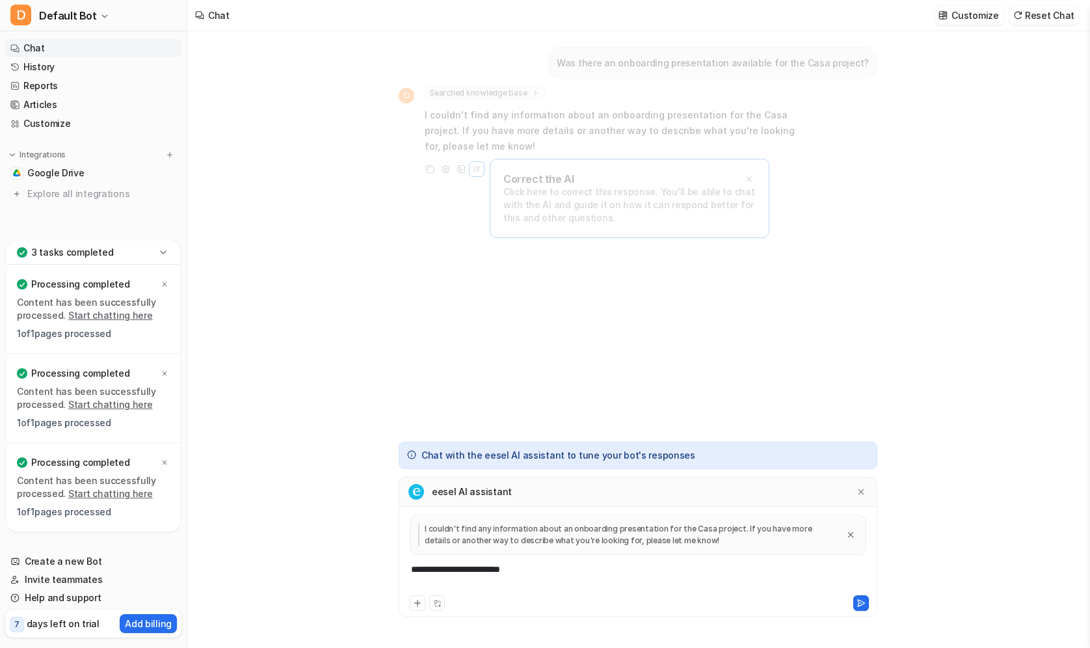
click at [506, 536] on p "I couldn't find any information about an onboarding presentation for the Casa p…" at bounding box center [628, 534] width 420 height 23
click at [472, 386] on div "Was there an onboarding presentation available for the Casa project? D Searched…" at bounding box center [638, 232] width 479 height 402
click at [93, 176] on link "Google Drive" at bounding box center [93, 173] width 176 height 18
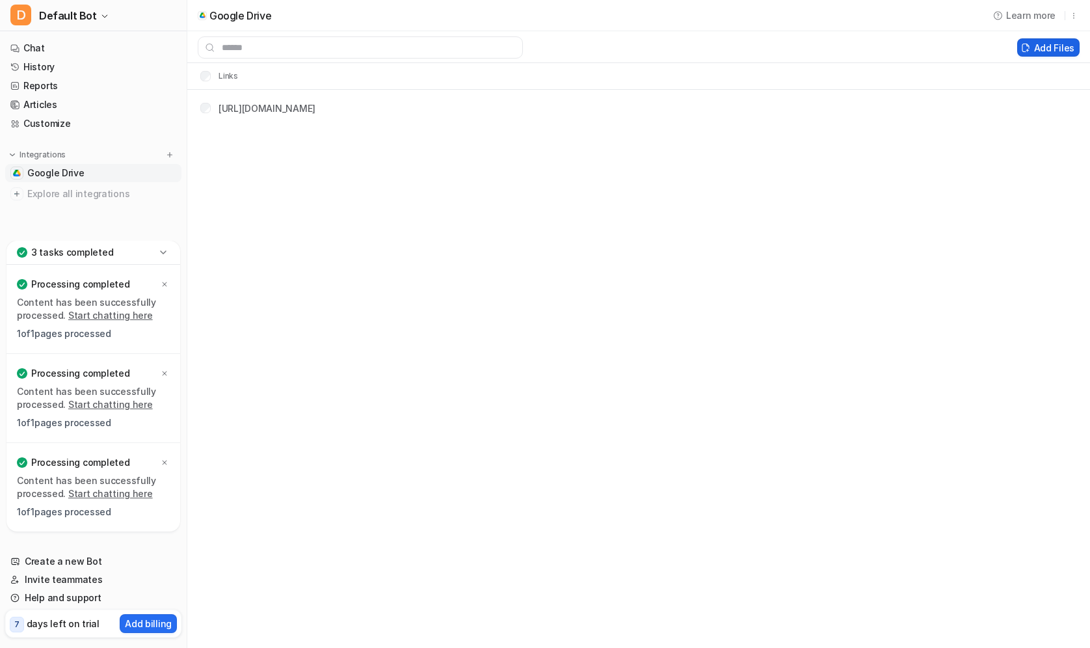
click at [1045, 53] on button "Add Files" at bounding box center [1048, 47] width 62 height 18
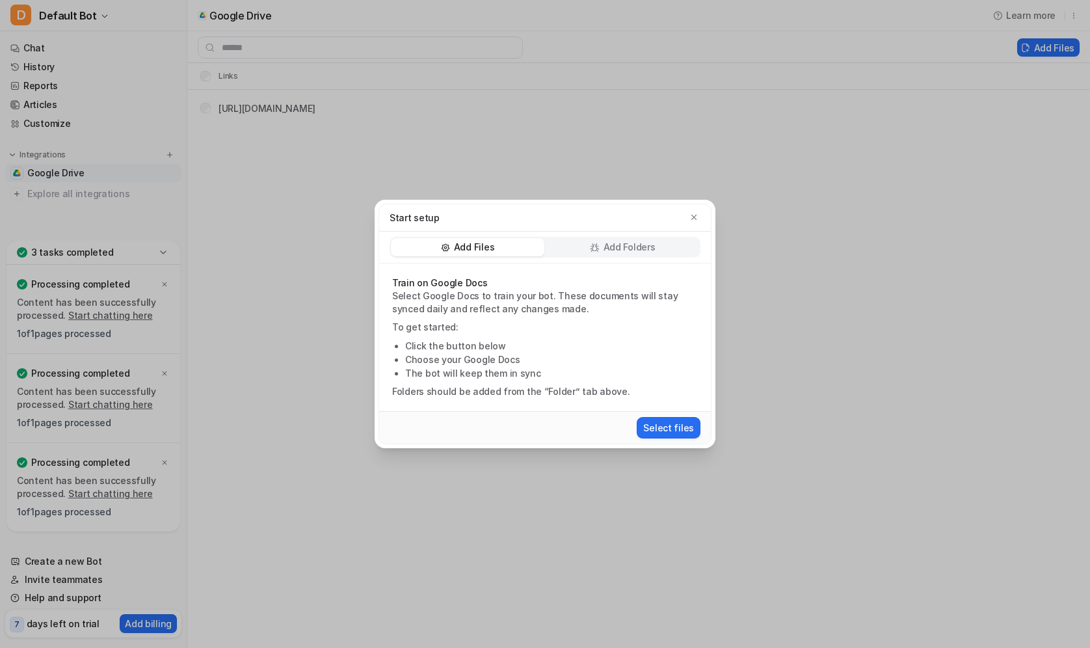
click at [585, 252] on div "Add Folders" at bounding box center [621, 247] width 153 height 18
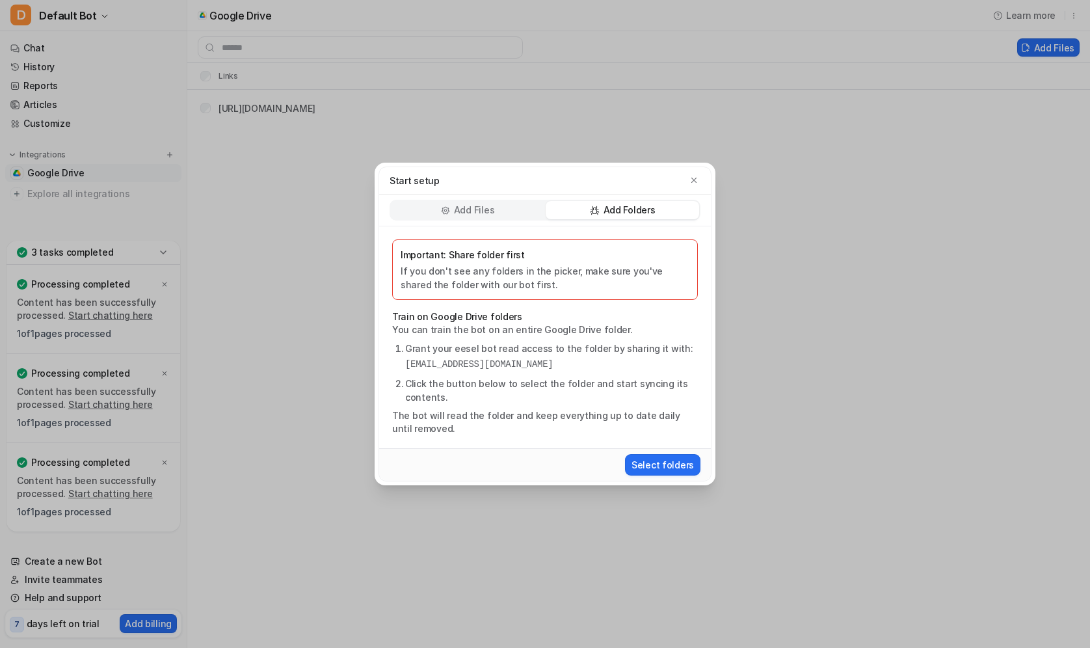
click at [669, 477] on div "Select folders" at bounding box center [545, 464] width 332 height 33
click at [666, 464] on button "Select folders" at bounding box center [662, 464] width 75 height 21
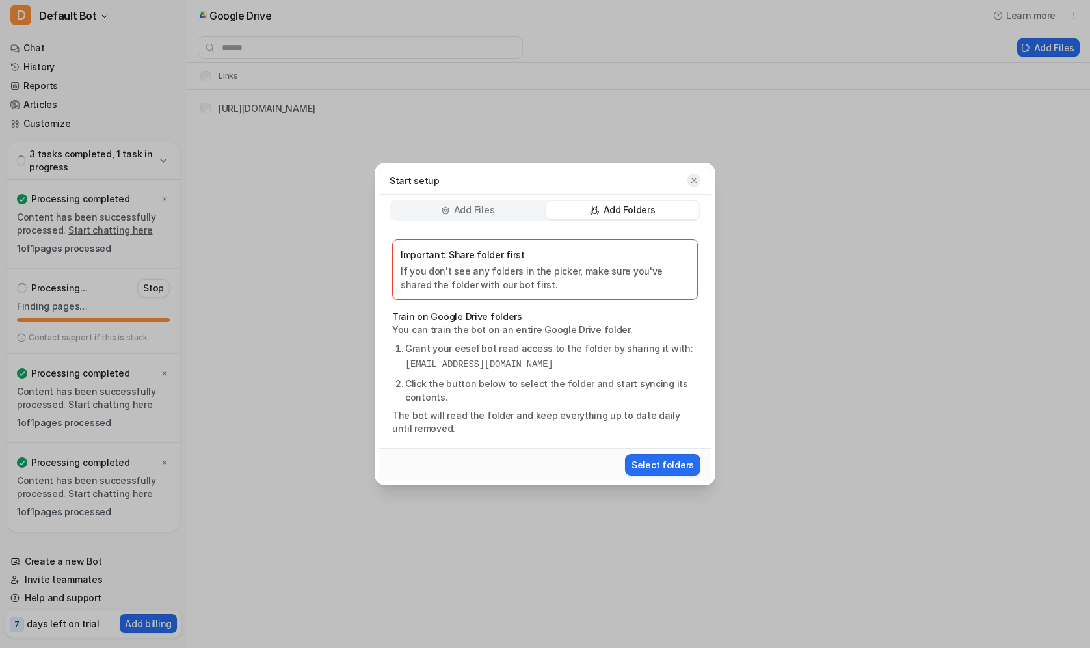
click at [698, 182] on icon "button" at bounding box center [693, 180] width 9 height 9
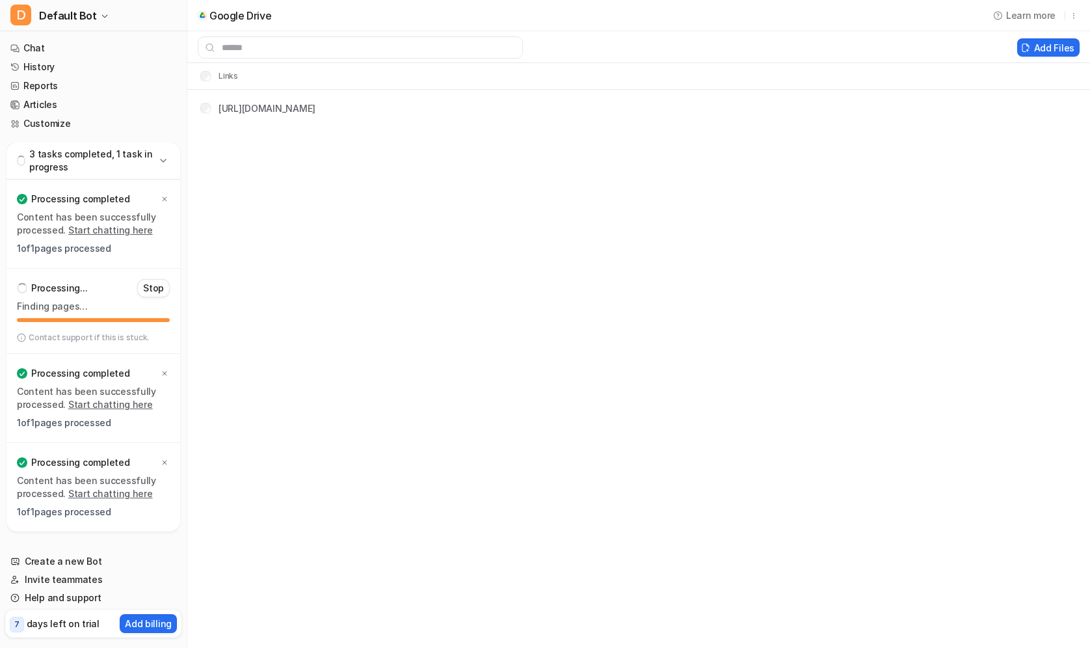
click at [77, 310] on p "Finding pages…" at bounding box center [93, 306] width 153 height 13
click at [56, 311] on p "Finding pages…" at bounding box center [93, 306] width 153 height 13
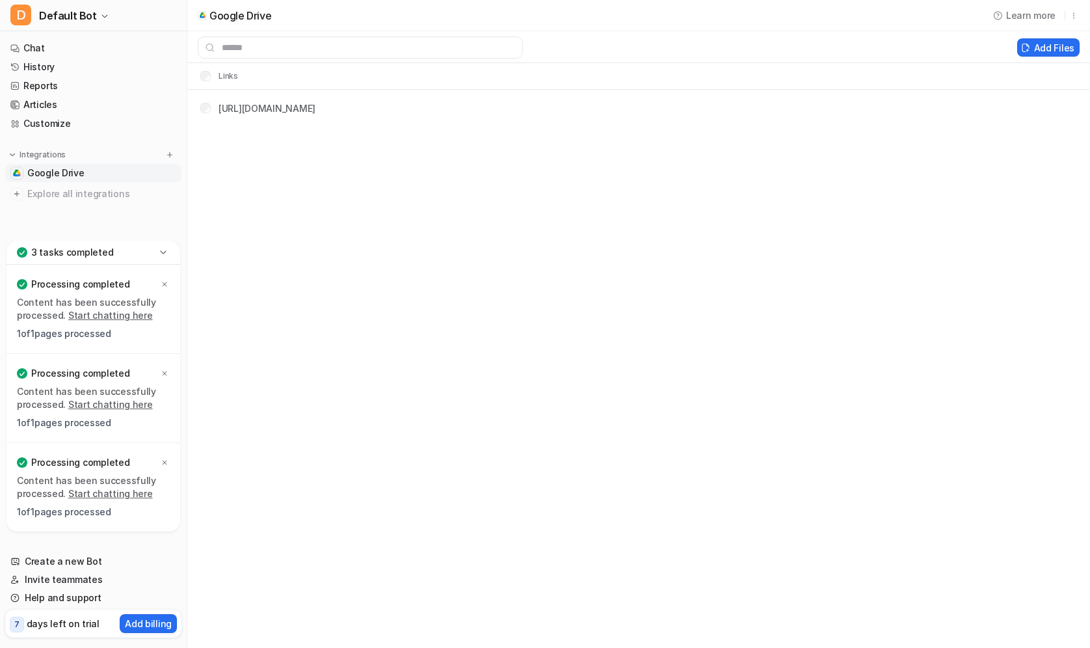
click at [241, 100] on td "[URL][DOMAIN_NAME]" at bounding box center [253, 108] width 126 height 24
click at [315, 105] on link "[URL][DOMAIN_NAME]" at bounding box center [266, 108] width 97 height 11
click at [37, 125] on link "Customize" at bounding box center [93, 123] width 176 height 18
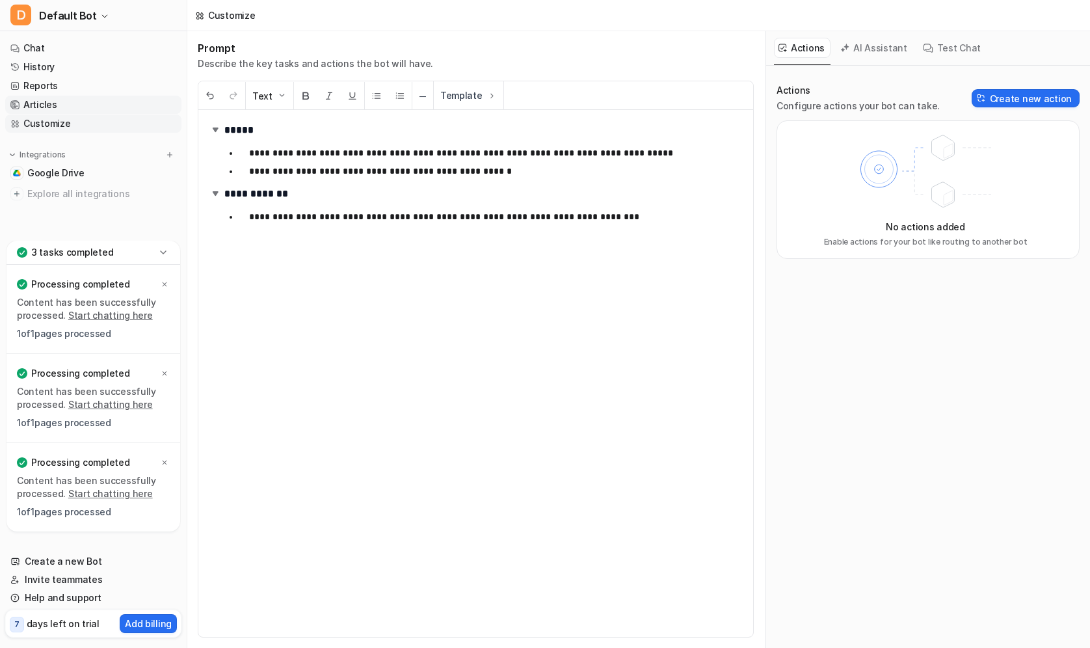
click at [37, 109] on link "Articles" at bounding box center [93, 105] width 176 height 18
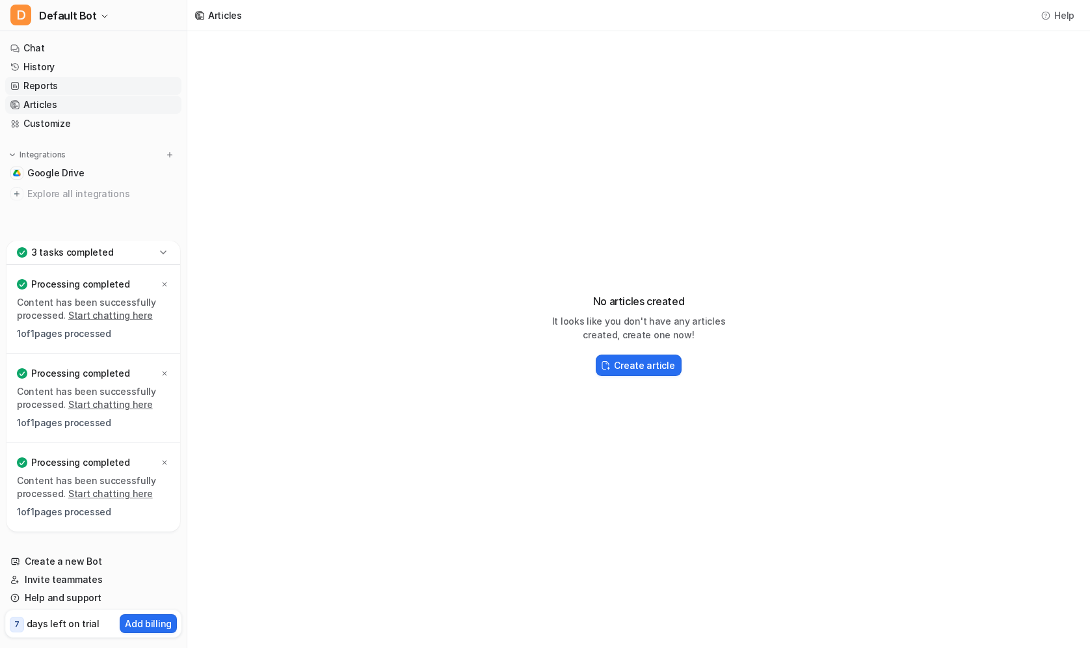
click at [34, 86] on link "Reports" at bounding box center [93, 86] width 176 height 18
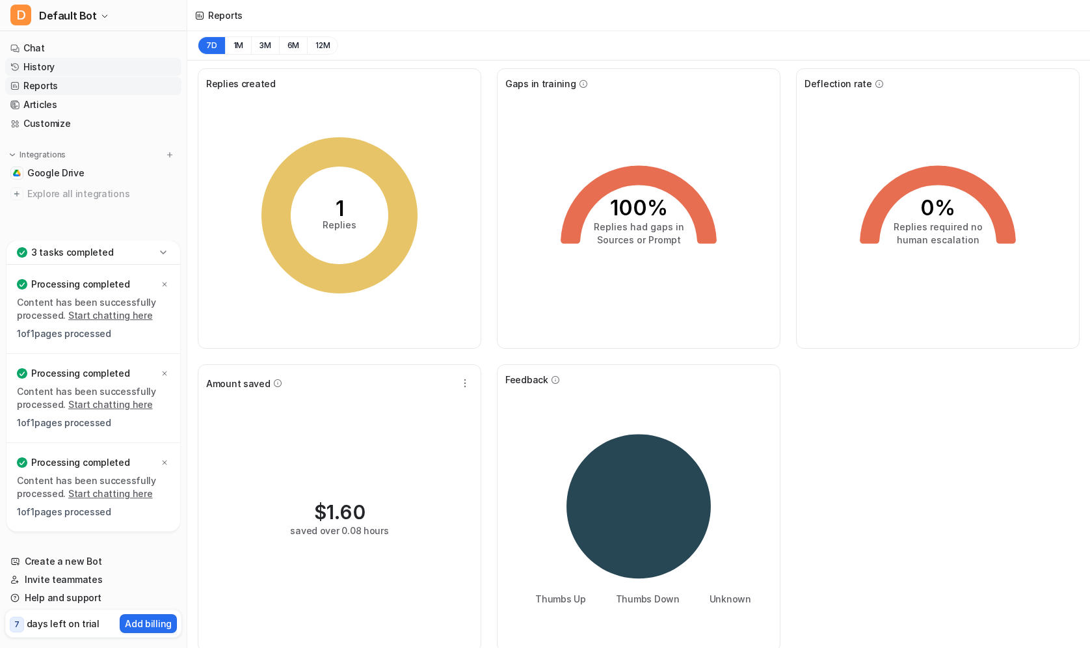
click at [38, 68] on link "History" at bounding box center [93, 67] width 176 height 18
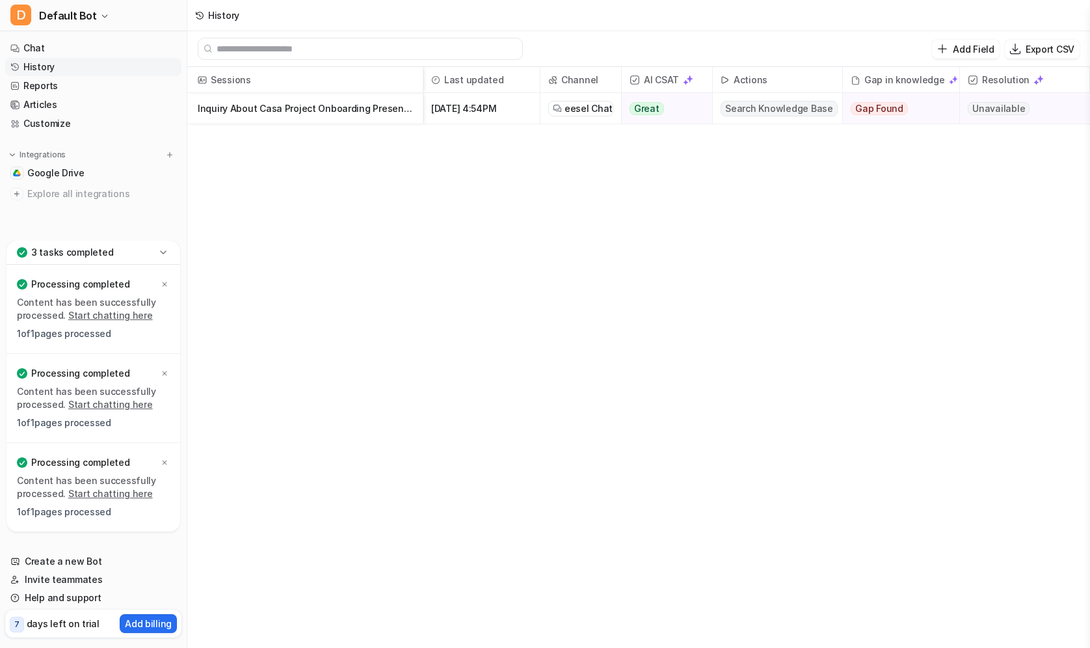
click at [315, 112] on p "Inquiry About Casa Project Onboarding Presentation" at bounding box center [305, 108] width 215 height 31
click at [90, 41] on link "Chat" at bounding box center [93, 48] width 176 height 18
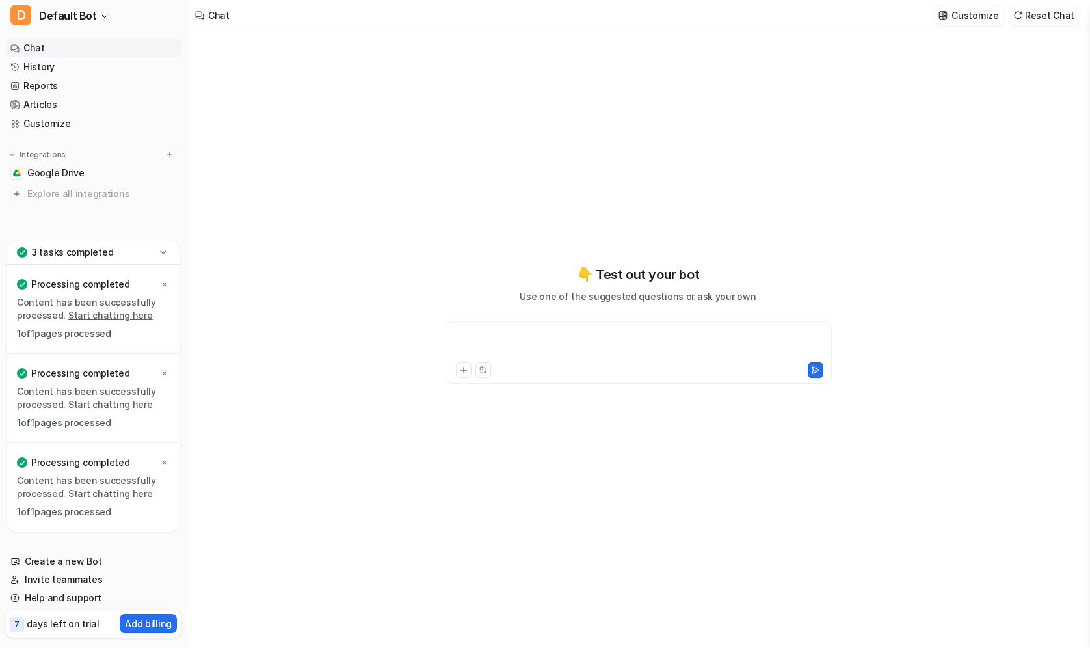
click at [498, 342] on div at bounding box center [638, 345] width 380 height 30
click at [531, 335] on div "**********" at bounding box center [638, 345] width 380 height 30
click at [575, 343] on div "**********" at bounding box center [638, 345] width 380 height 30
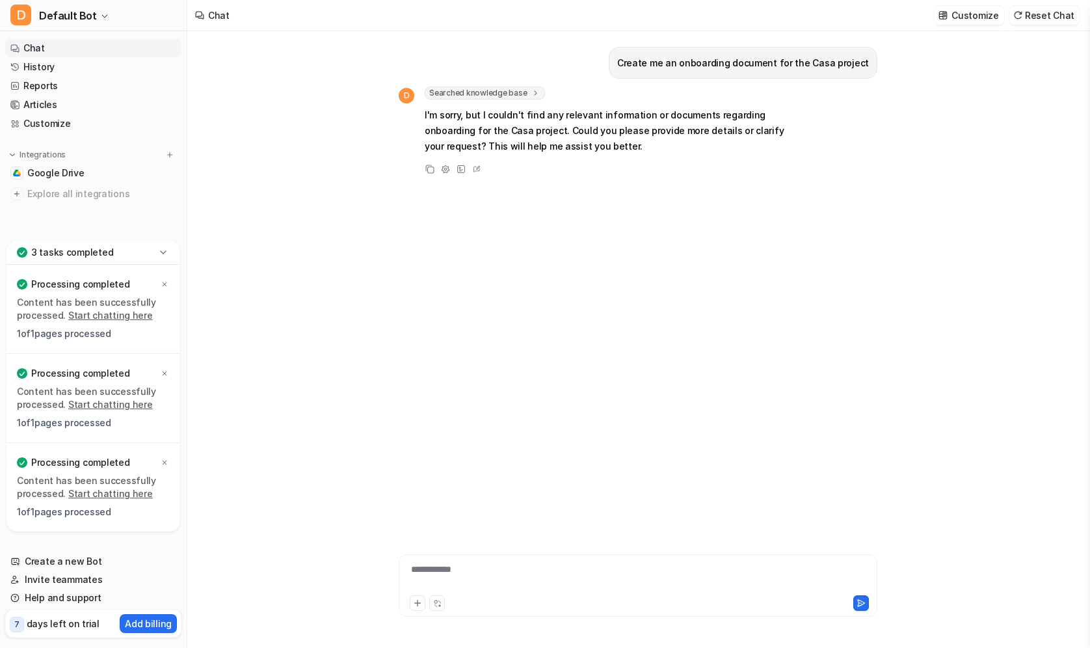
click at [110, 256] on div "3 tasks completed" at bounding box center [94, 253] width 174 height 24
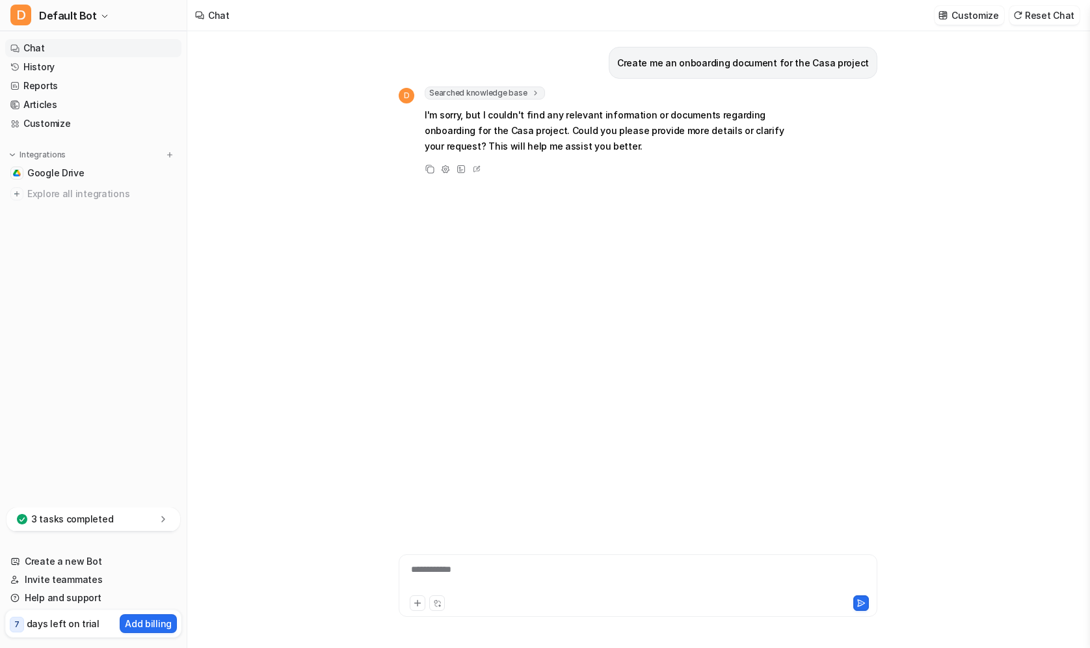
click at [127, 525] on div "3 tasks completed" at bounding box center [94, 519] width 174 height 24
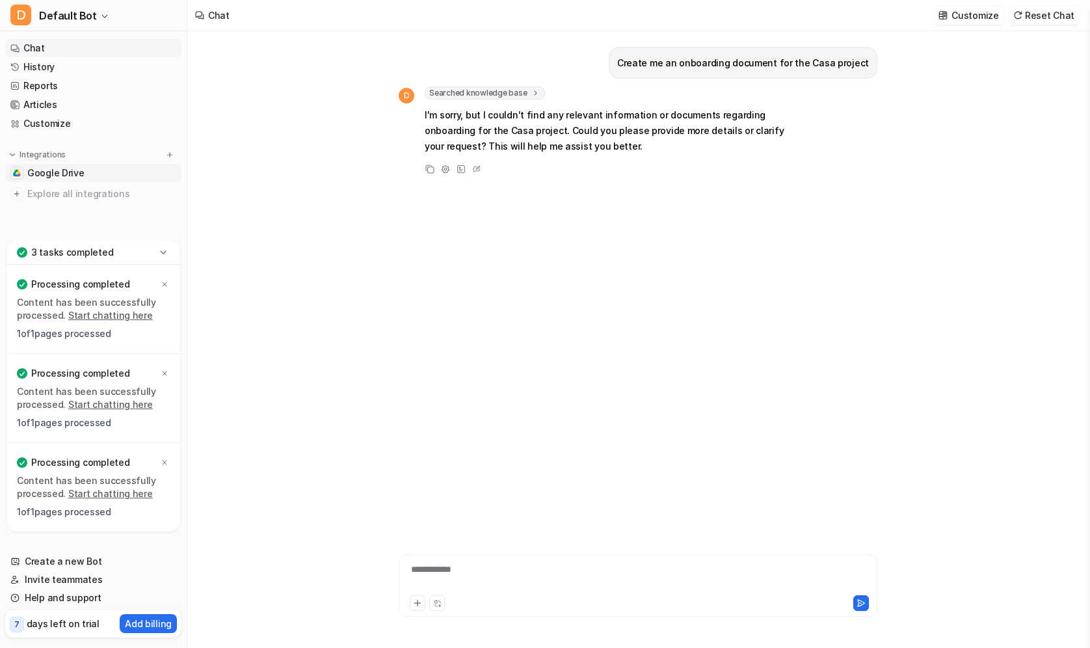
click at [107, 169] on link "Google Drive" at bounding box center [93, 173] width 176 height 18
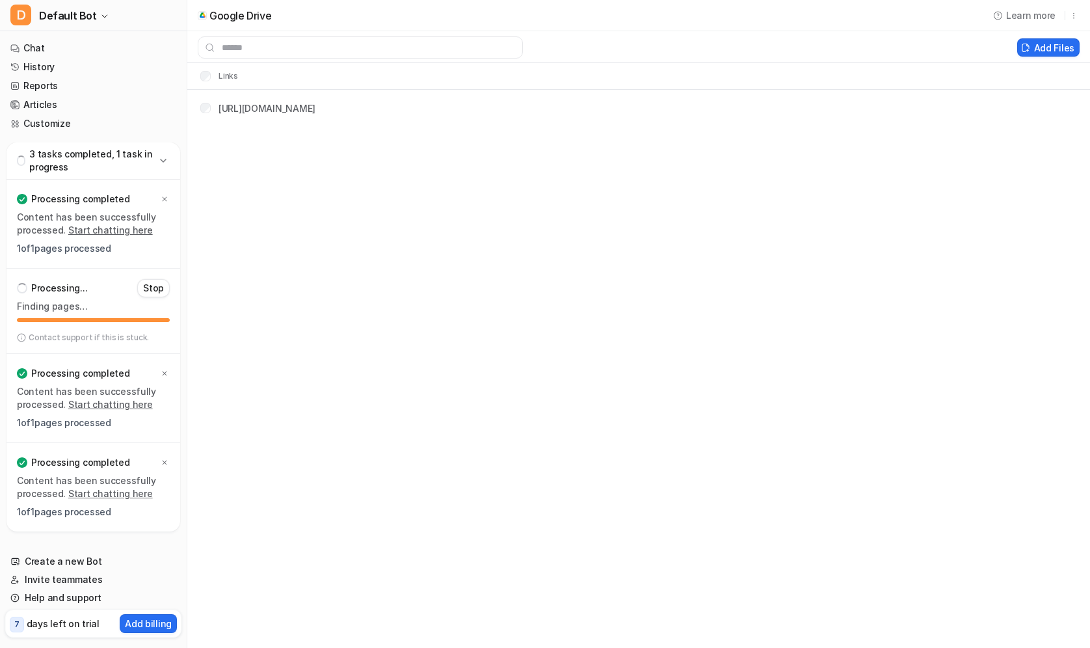
click at [401, 276] on div "Google Drive Learn more Add Files Links [URL][DOMAIN_NAME]" at bounding box center [545, 324] width 1090 height 648
click at [396, 308] on div "Google Drive Learn more Add Files Links [URL][DOMAIN_NAME]" at bounding box center [545, 324] width 1090 height 648
click at [239, 257] on div "Google Drive Learn more Add Files Links [URL][DOMAIN_NAME]" at bounding box center [545, 324] width 1090 height 648
